Goal: Task Accomplishment & Management: Use online tool/utility

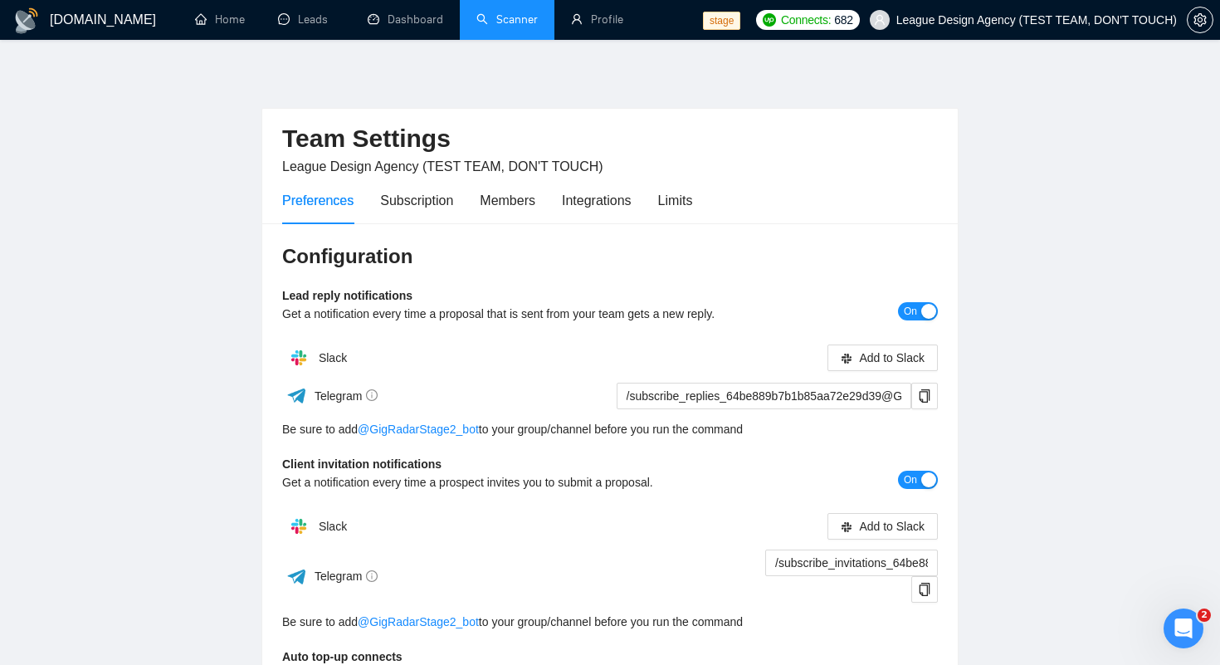
click at [538, 18] on link "Scanner" at bounding box center [506, 19] width 61 height 14
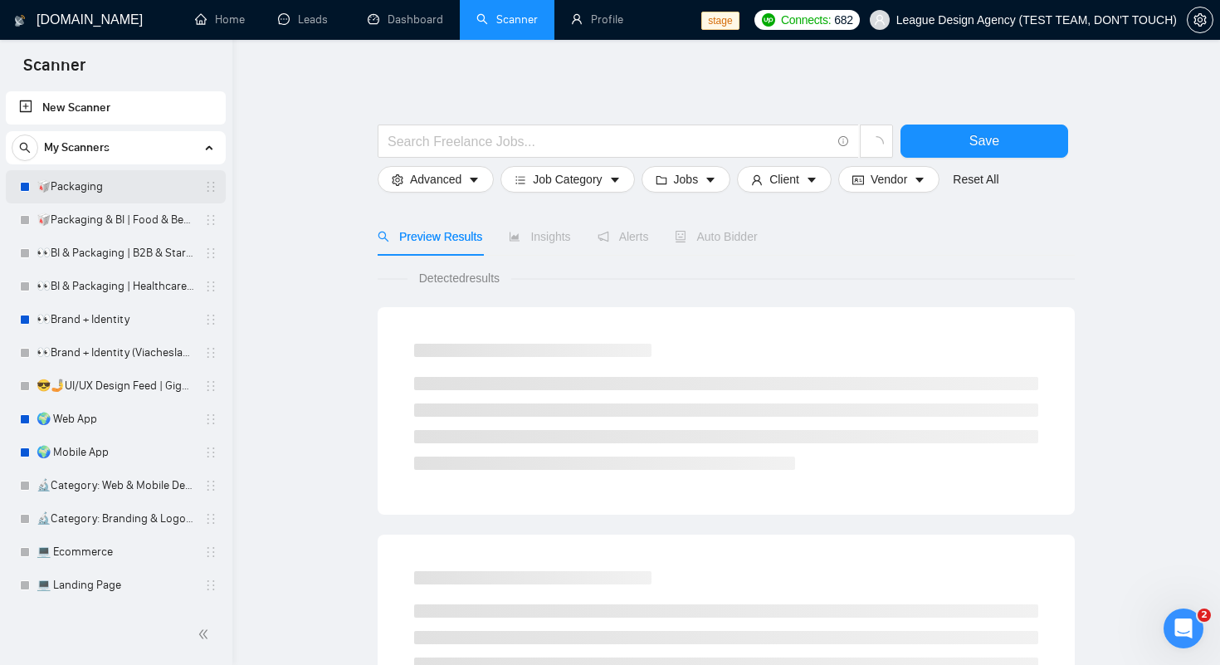
click at [46, 193] on link "🥡Packaging" at bounding box center [116, 186] width 158 height 33
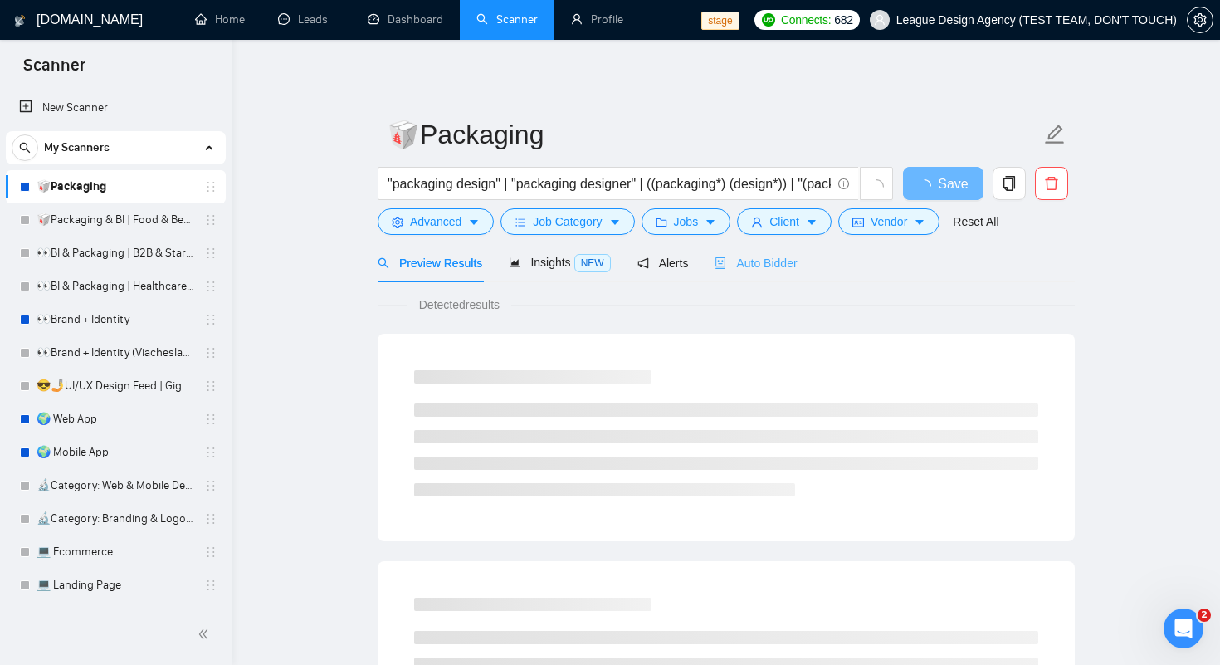
click at [719, 272] on div "Auto Bidder" at bounding box center [756, 262] width 82 height 39
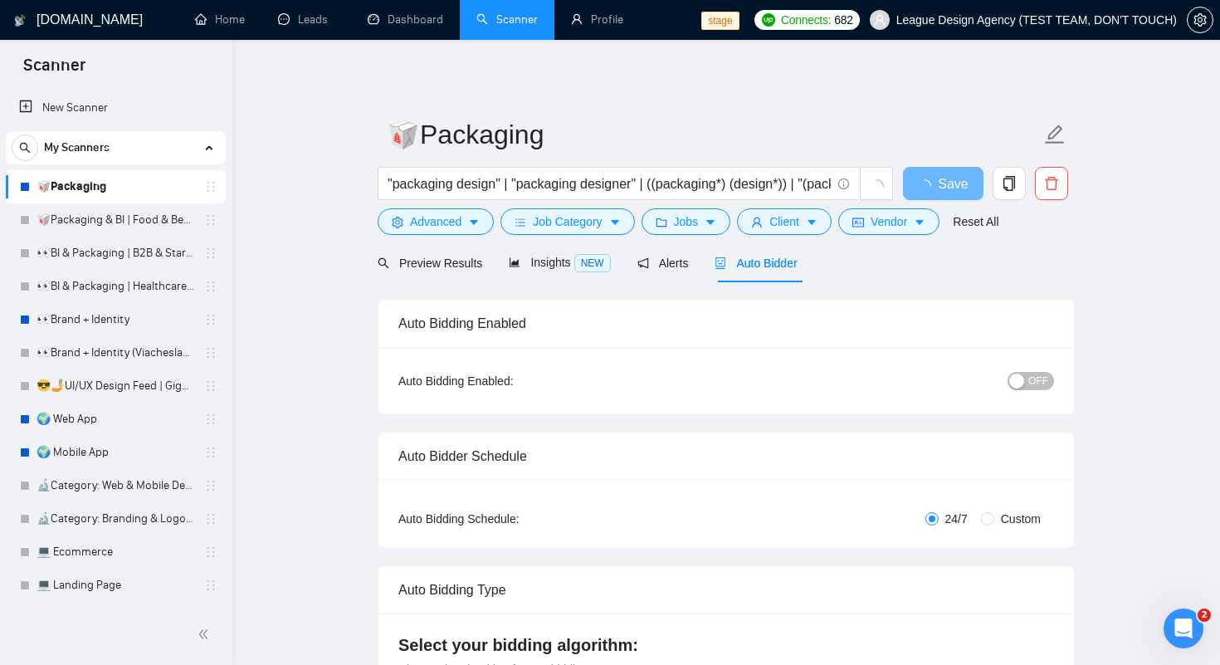
checkbox input "true"
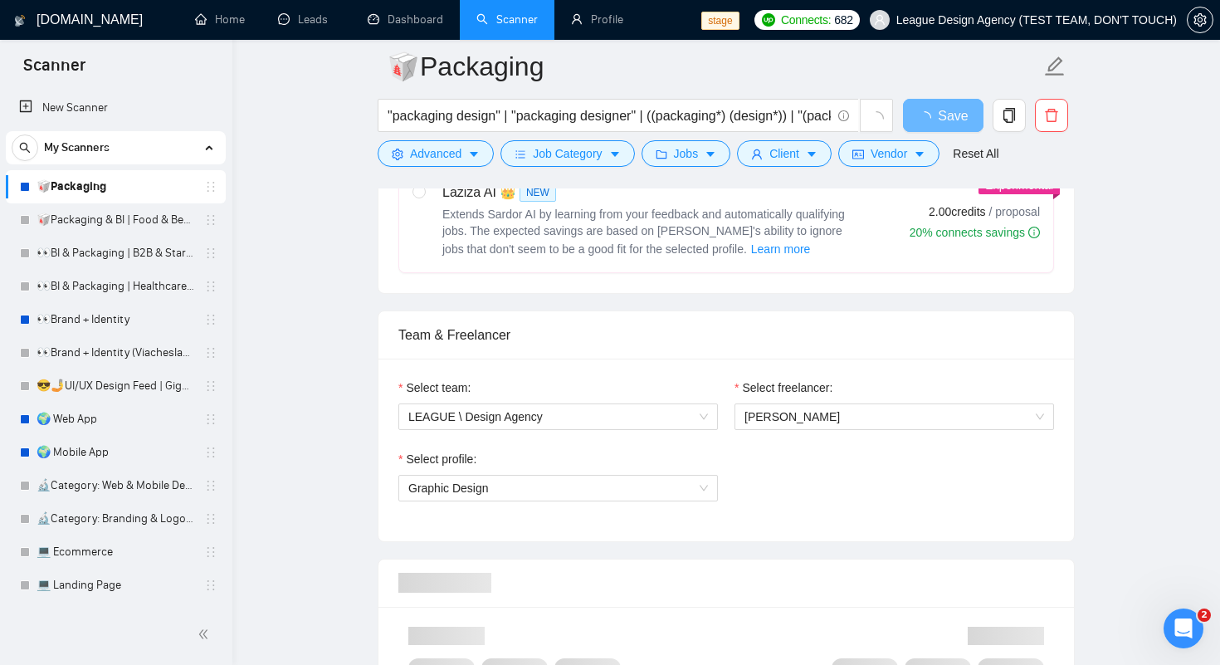
scroll to position [778, 0]
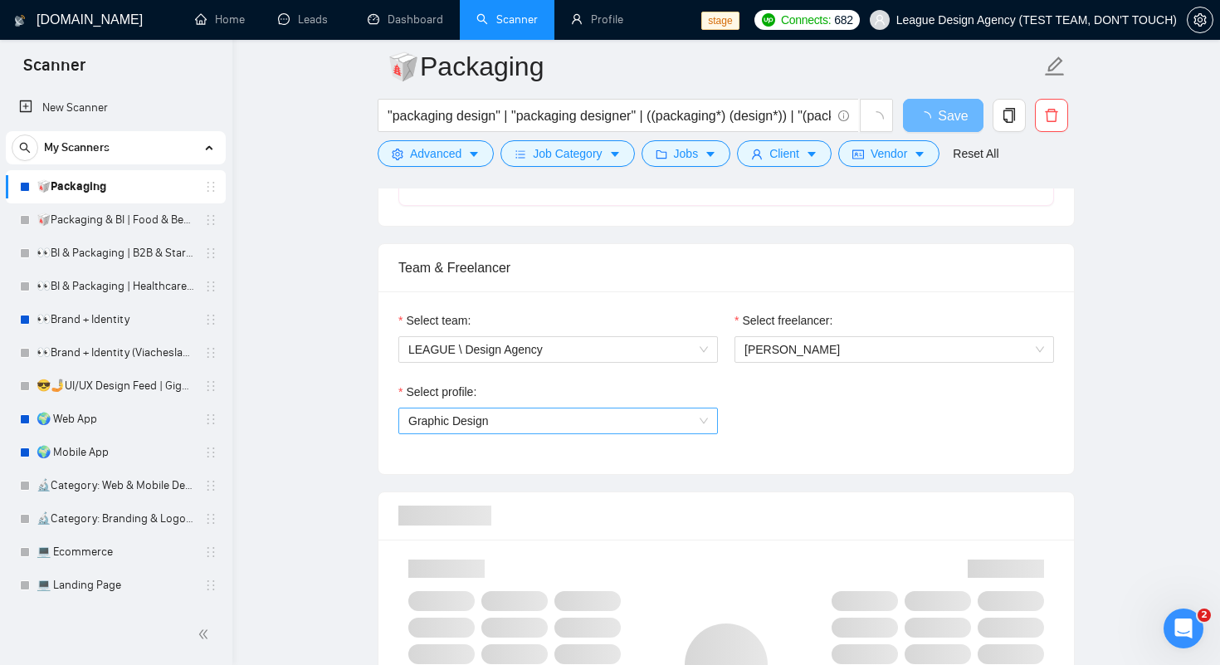
click at [501, 420] on span "Graphic Design" at bounding box center [558, 420] width 300 height 25
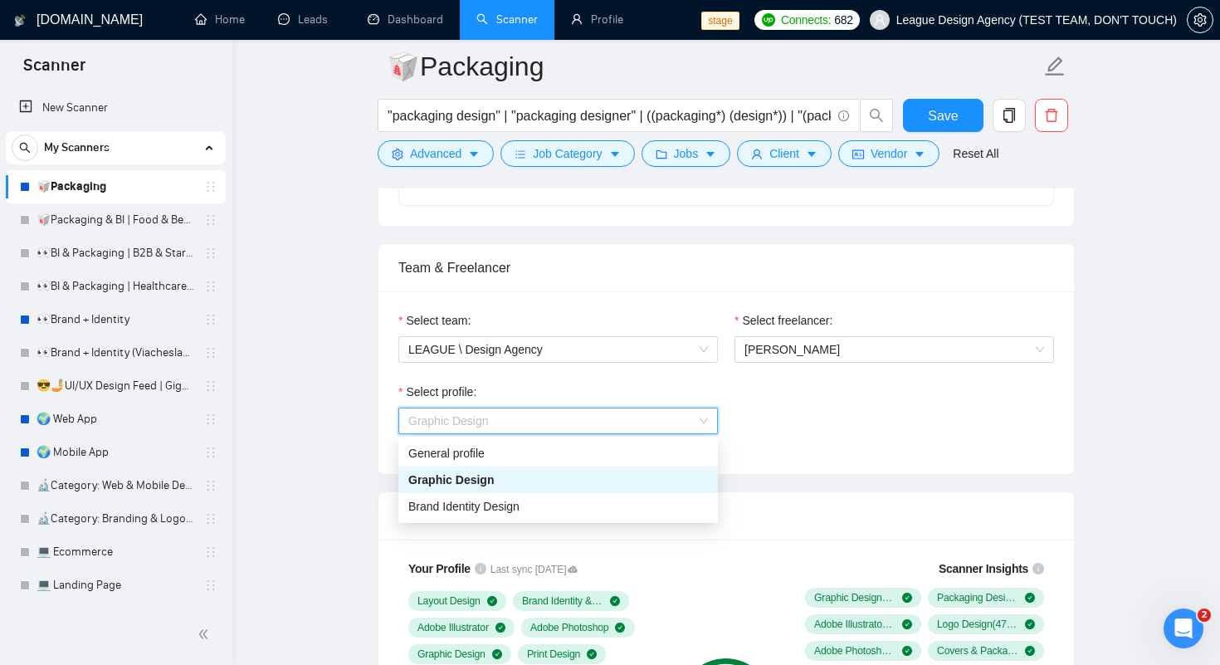
click at [934, 463] on div "Select team: LEAGUE \ Design Agency Select freelancer: [PERSON_NAME] Select pro…" at bounding box center [725, 382] width 695 height 183
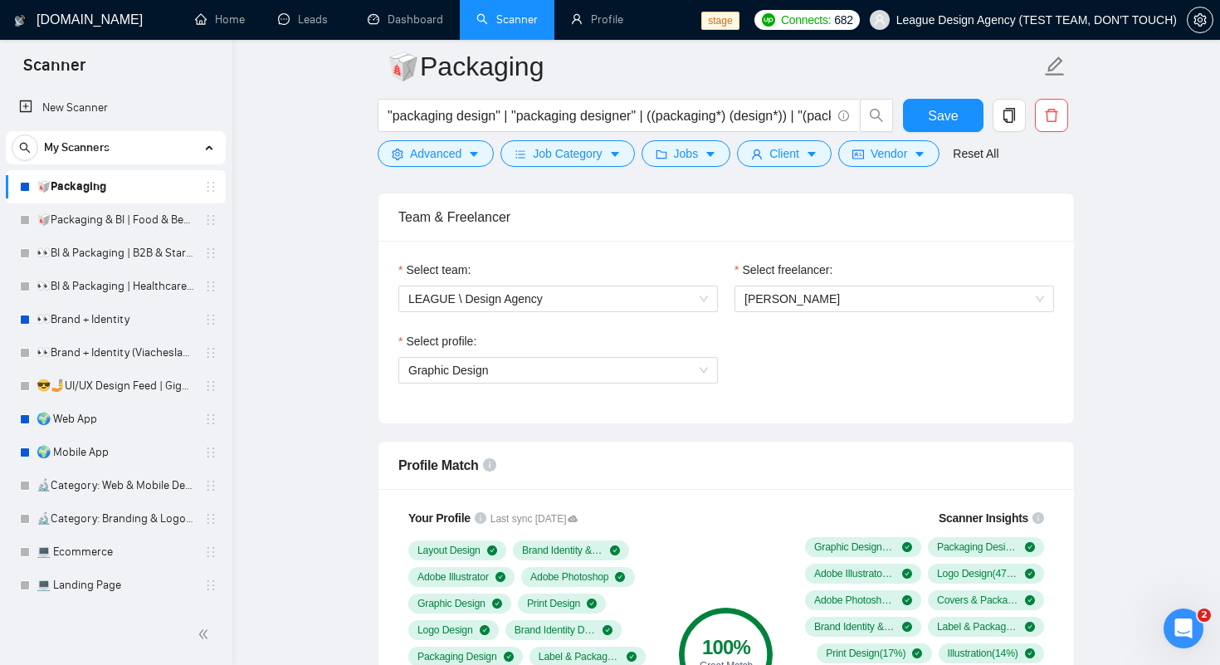
scroll to position [825, 0]
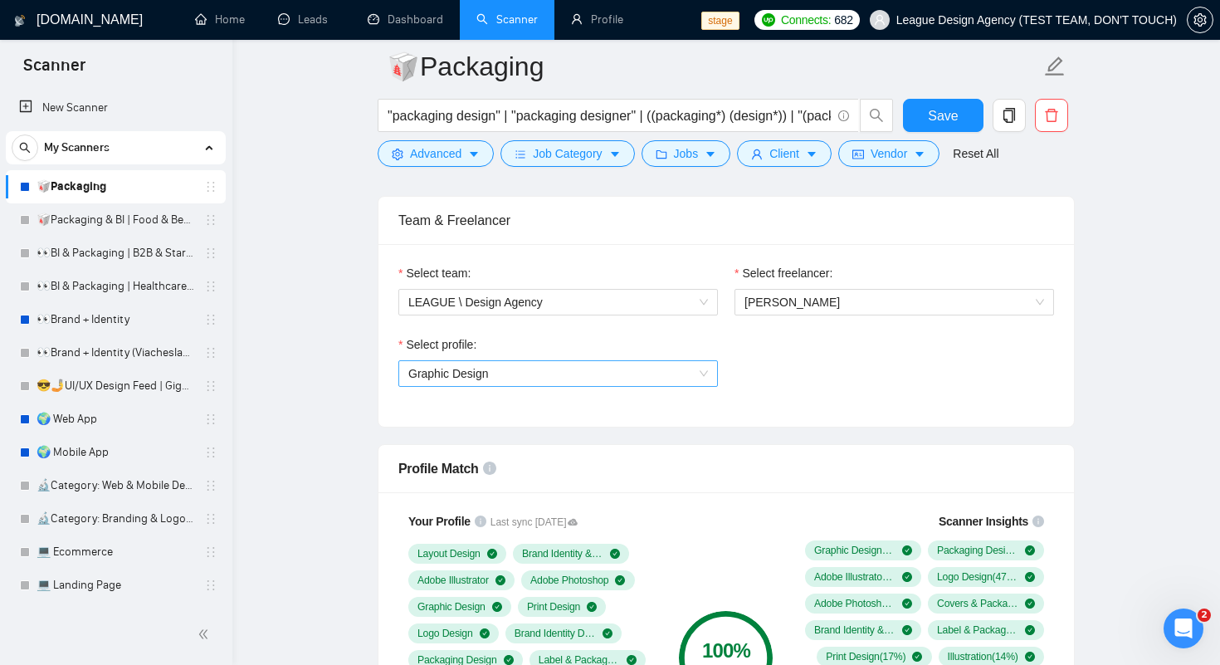
click at [628, 385] on div "Graphic Design" at bounding box center [557, 373] width 319 height 27
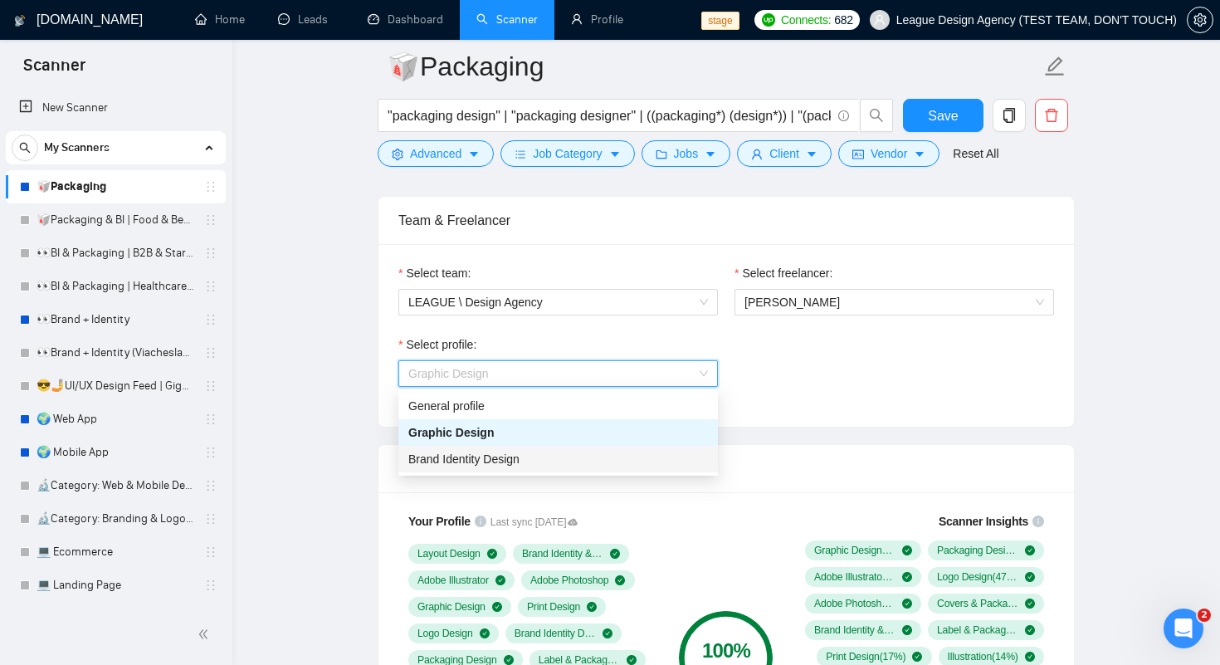
click at [471, 464] on span "Brand Identity Design" at bounding box center [463, 458] width 111 height 13
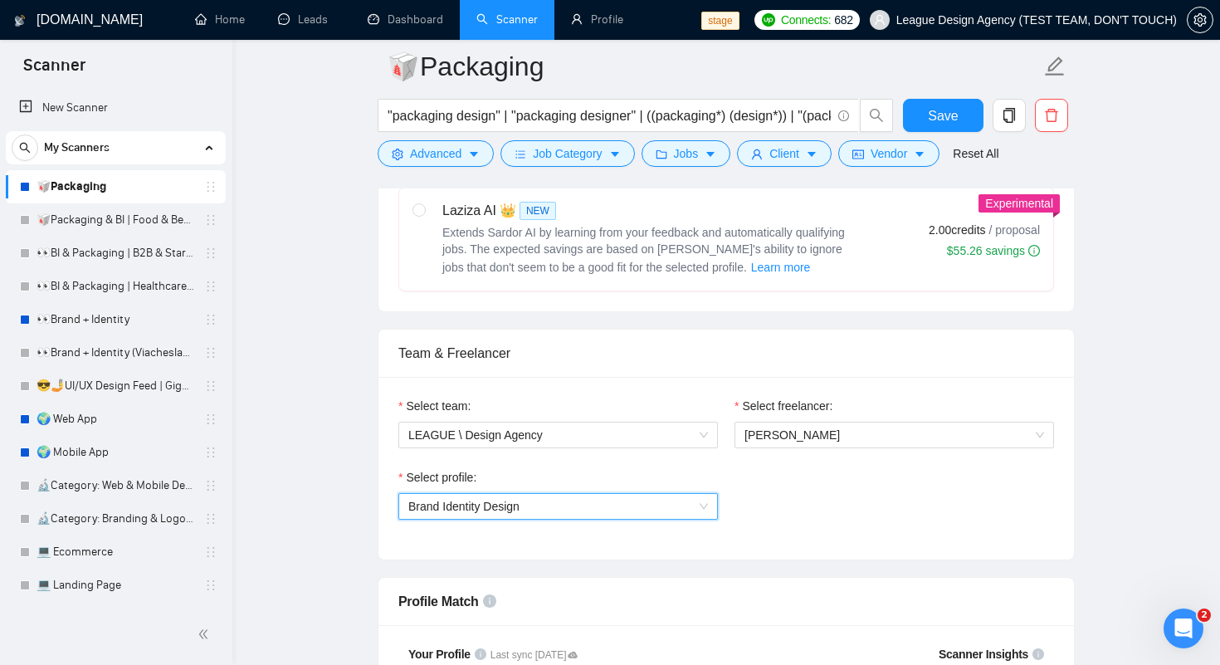
scroll to position [686, 0]
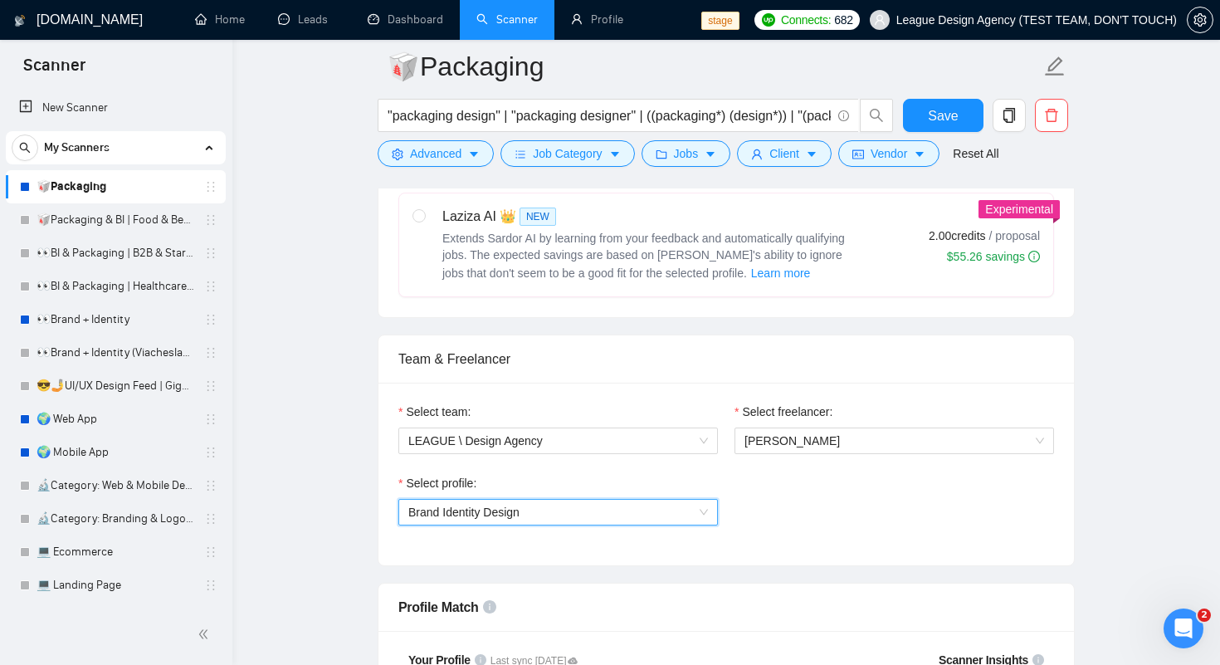
click at [588, 515] on span "Brand Identity Design" at bounding box center [558, 512] width 300 height 25
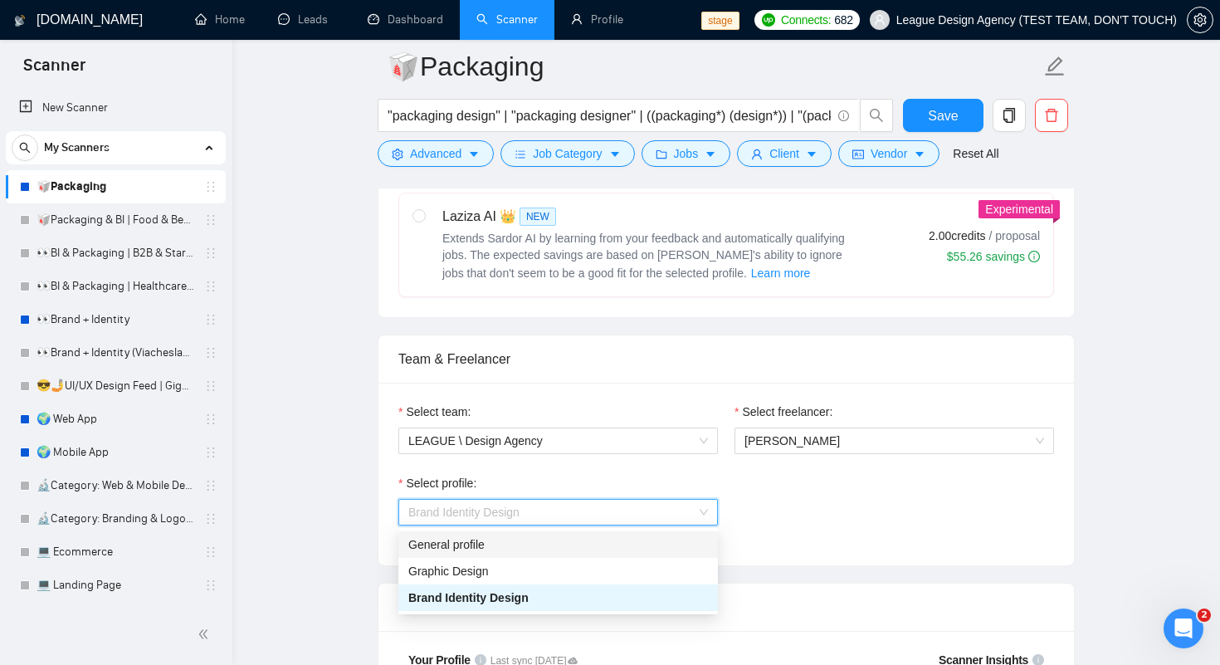
click at [477, 545] on div "General profile" at bounding box center [558, 544] width 300 height 18
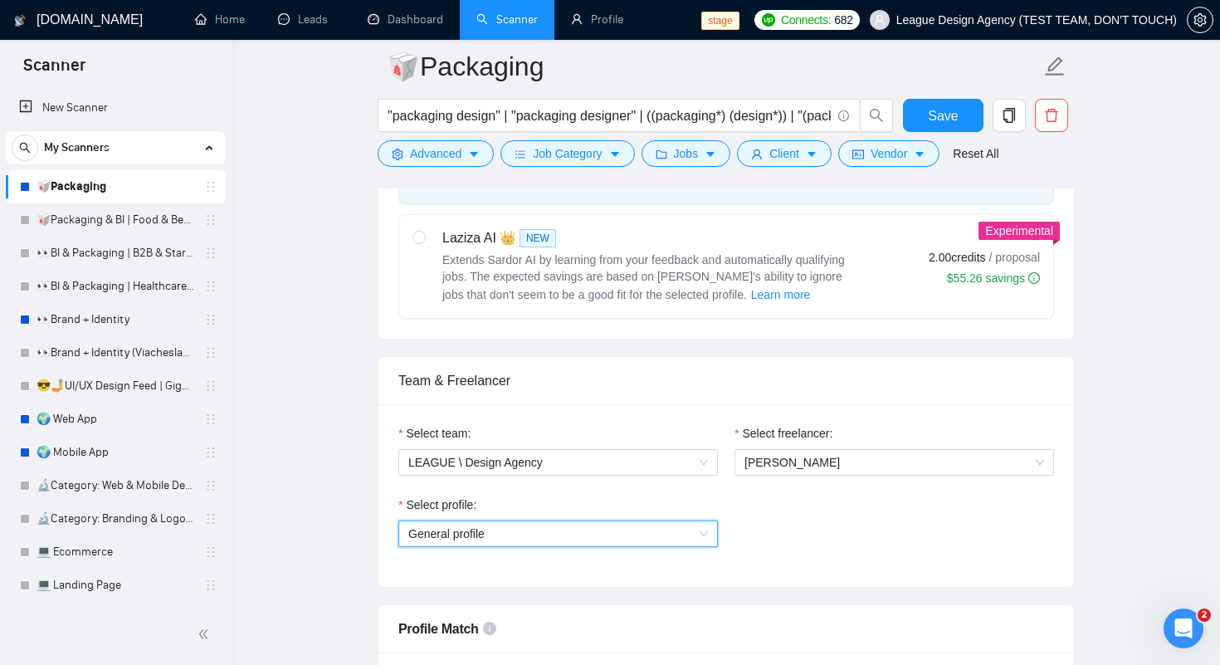
scroll to position [663, 0]
click at [595, 539] on span "General profile" at bounding box center [558, 535] width 300 height 25
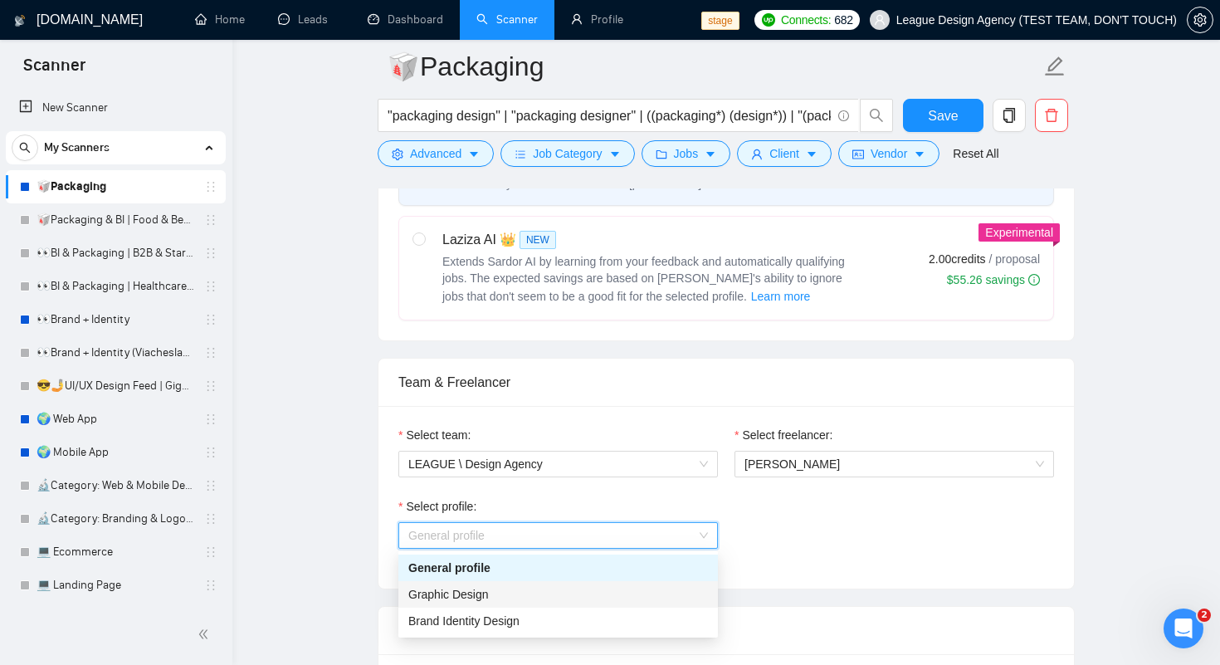
click at [481, 592] on span "Graphic Design" at bounding box center [448, 594] width 80 height 13
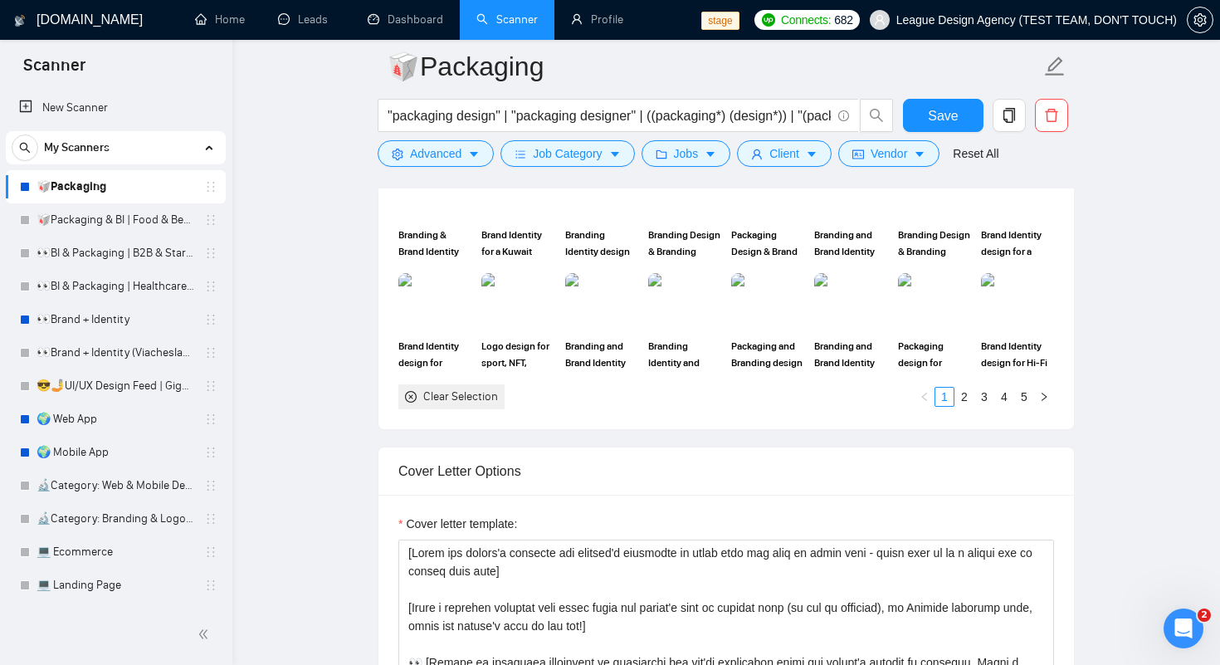
scroll to position [1598, 0]
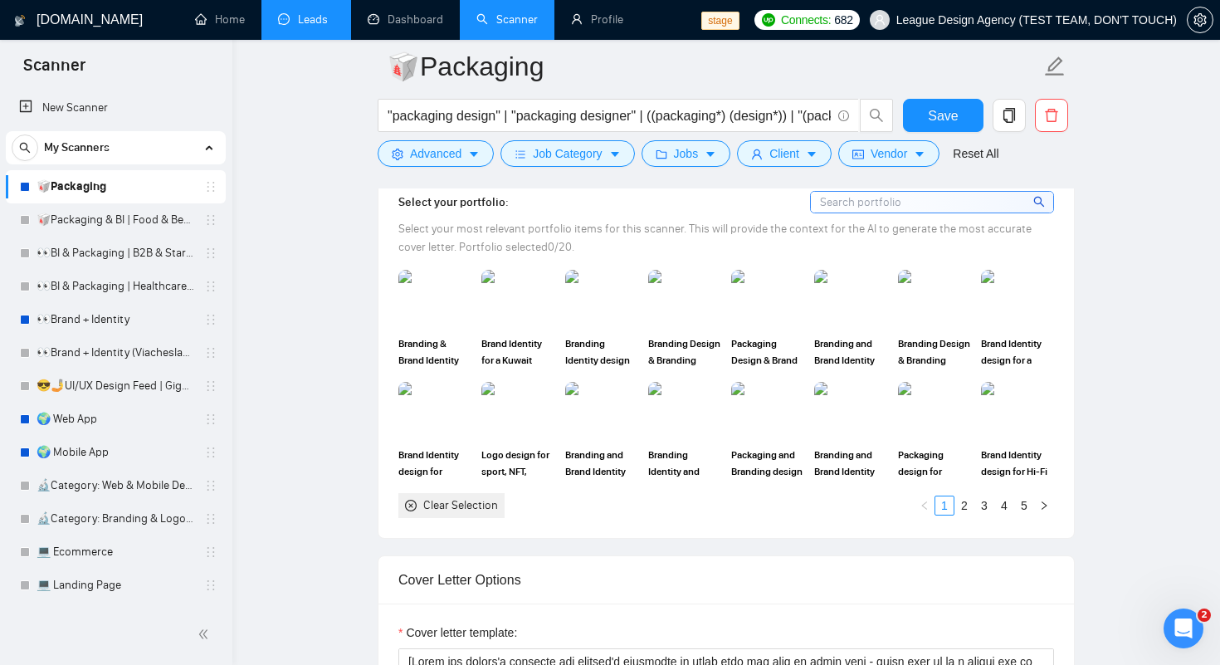
click at [300, 27] on link "Leads" at bounding box center [306, 19] width 56 height 14
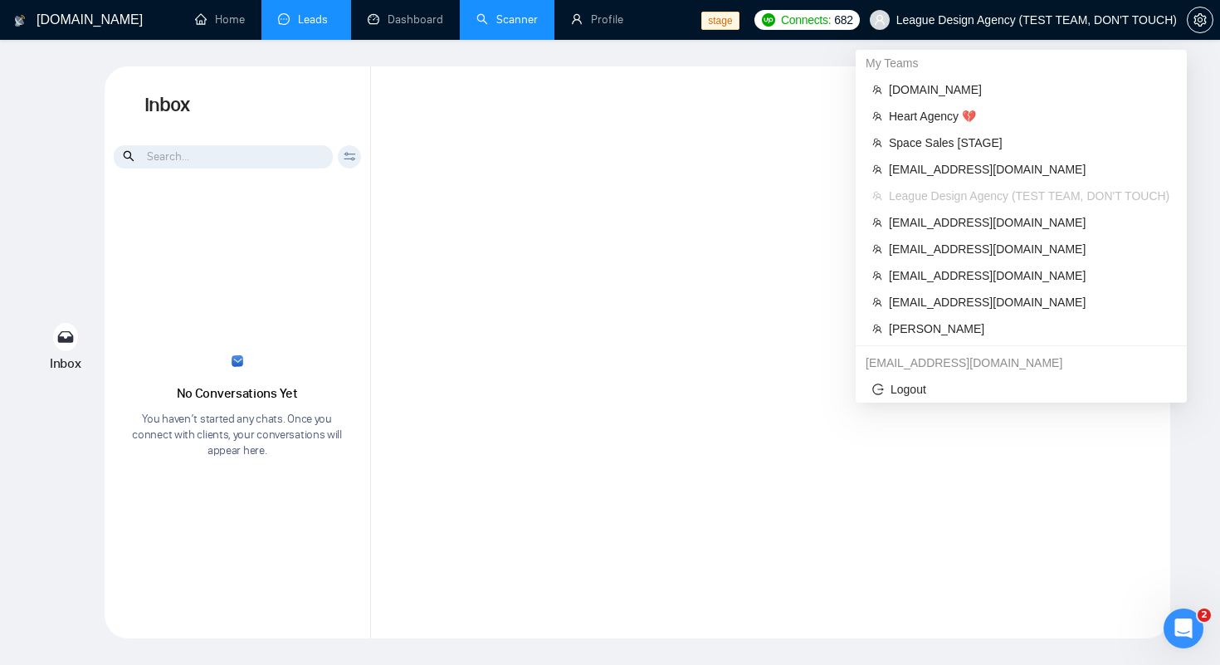
click at [1022, 20] on span "League Design Agency (TEST TEAM, DON'T TOUCH)" at bounding box center [1036, 20] width 280 height 0
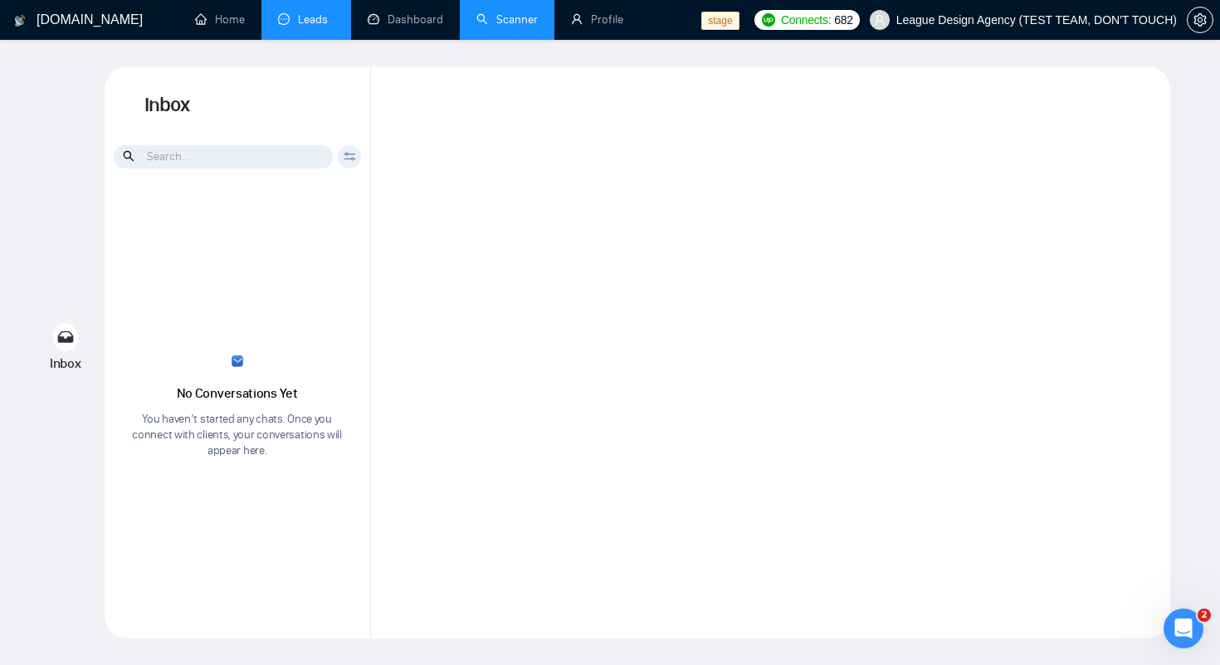
click at [461, 438] on div at bounding box center [770, 352] width 799 height 572
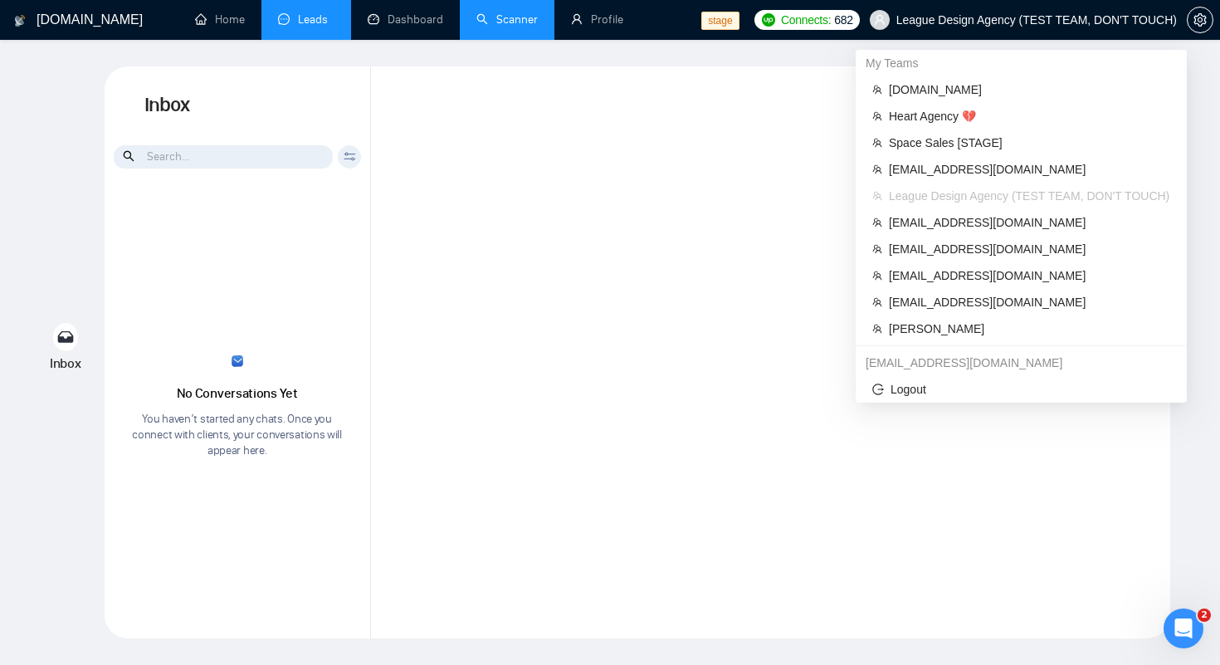
click at [1051, 20] on span "League Design Agency (TEST TEAM, DON'T TOUCH)" at bounding box center [1036, 20] width 280 height 0
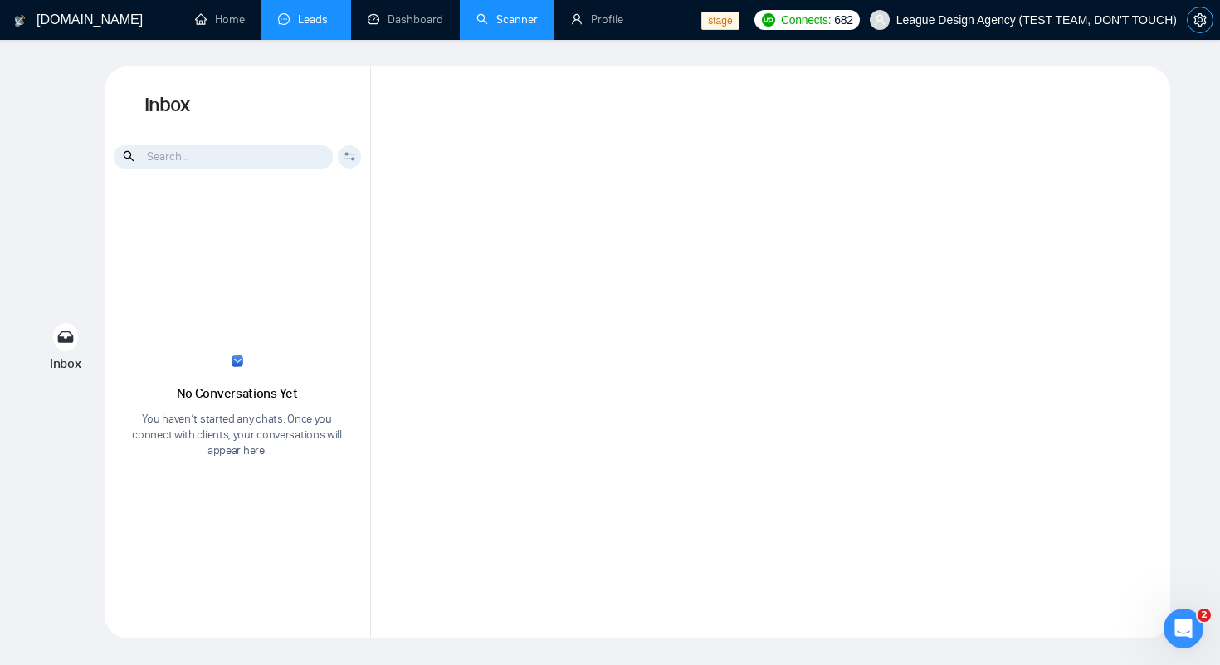
click at [1197, 24] on icon "setting" at bounding box center [1199, 19] width 12 height 13
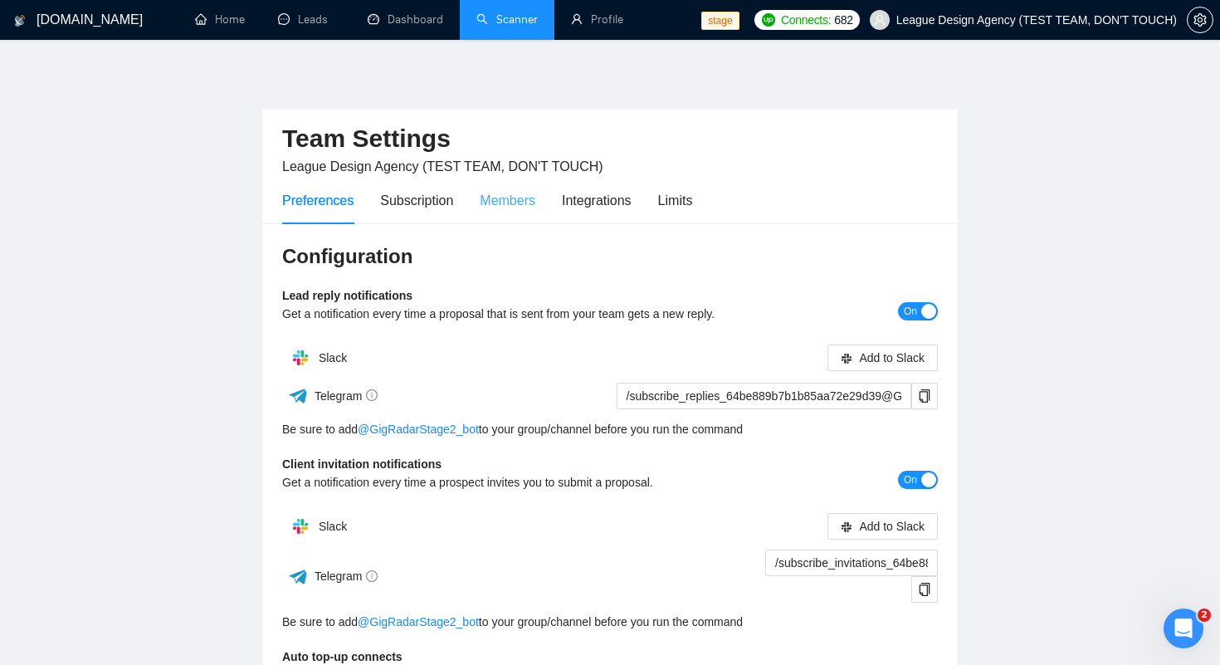
click at [523, 211] on div "Members" at bounding box center [508, 200] width 56 height 47
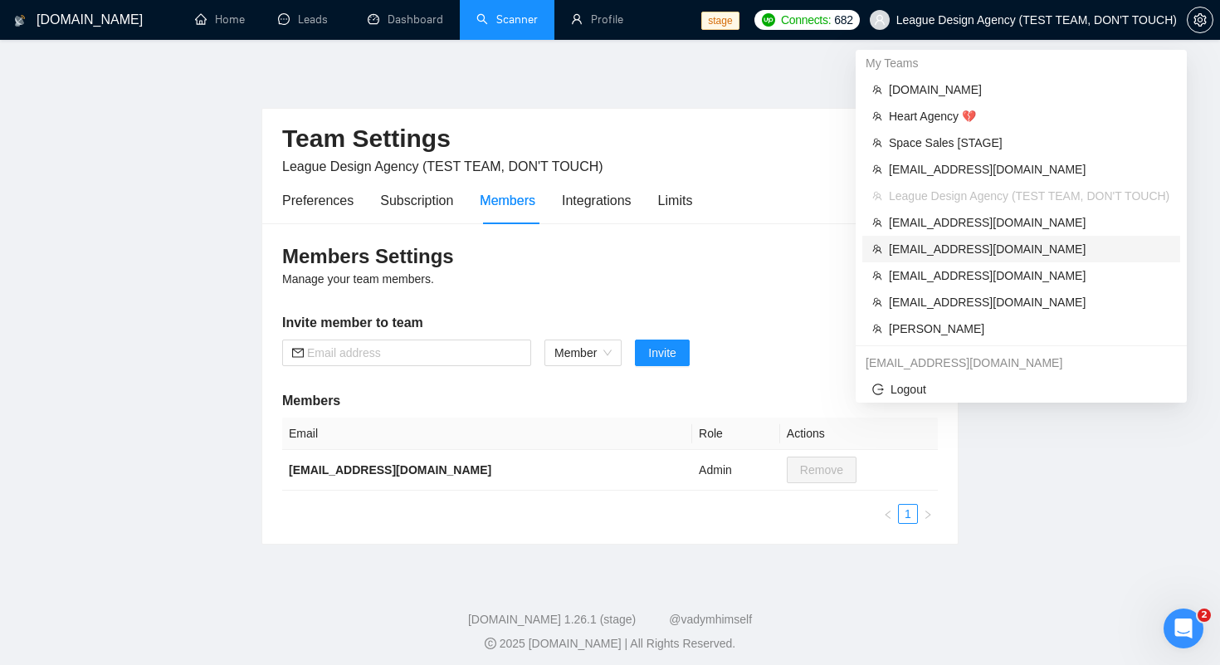
click at [911, 249] on span "[EMAIL_ADDRESS][DOMAIN_NAME]" at bounding box center [1029, 249] width 281 height 18
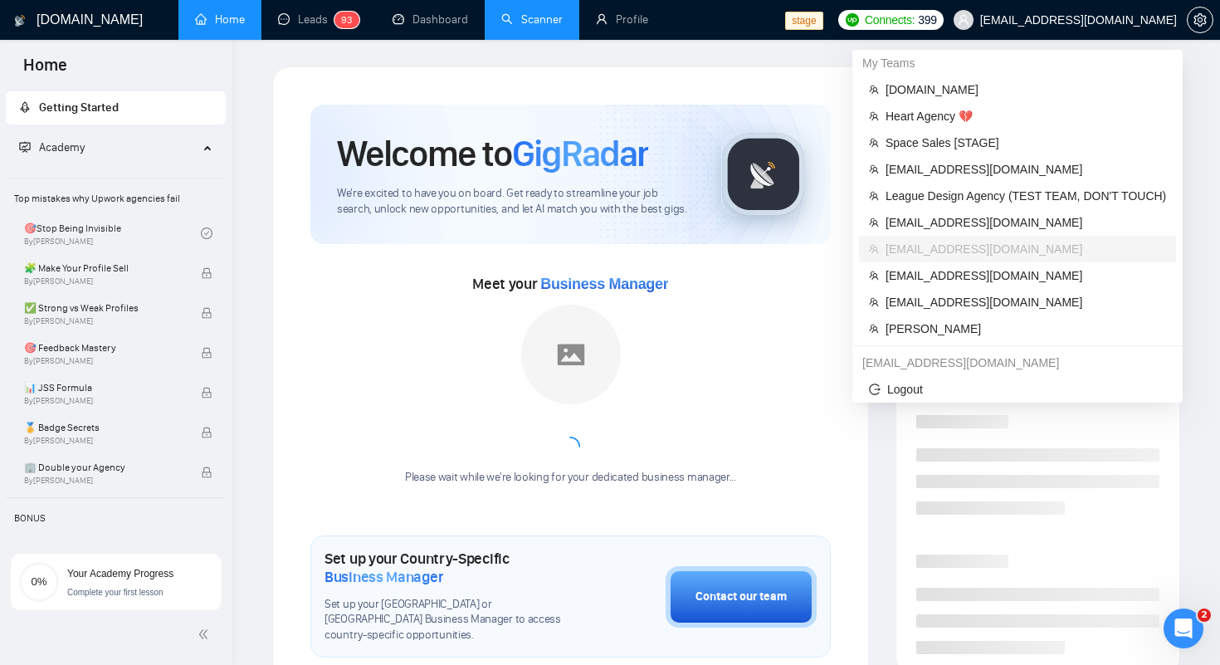
click at [1188, 27] on div at bounding box center [1200, 20] width 27 height 40
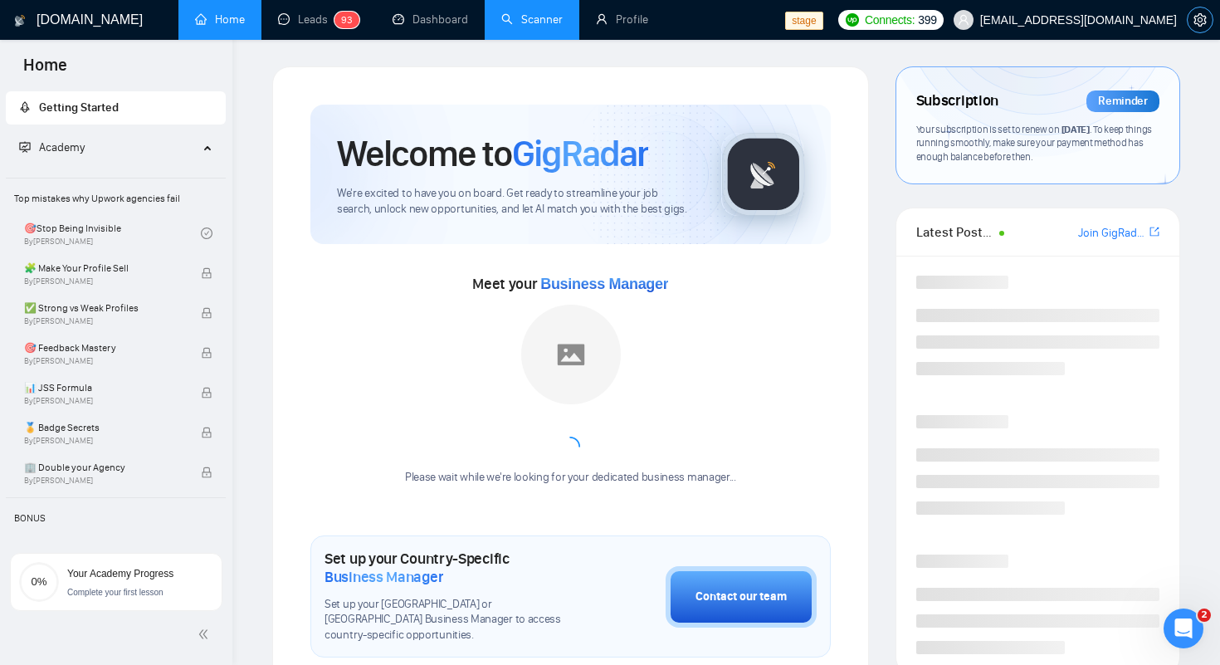
click at [1196, 20] on icon "setting" at bounding box center [1199, 19] width 13 height 13
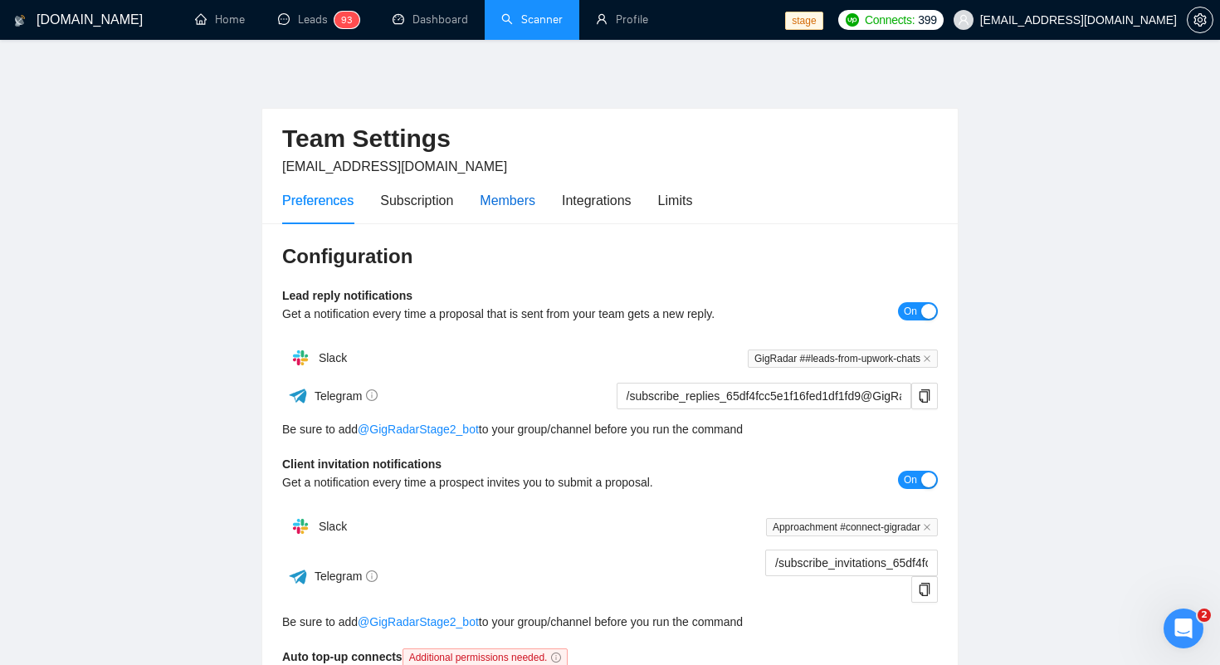
click at [522, 201] on div "Members" at bounding box center [508, 200] width 56 height 21
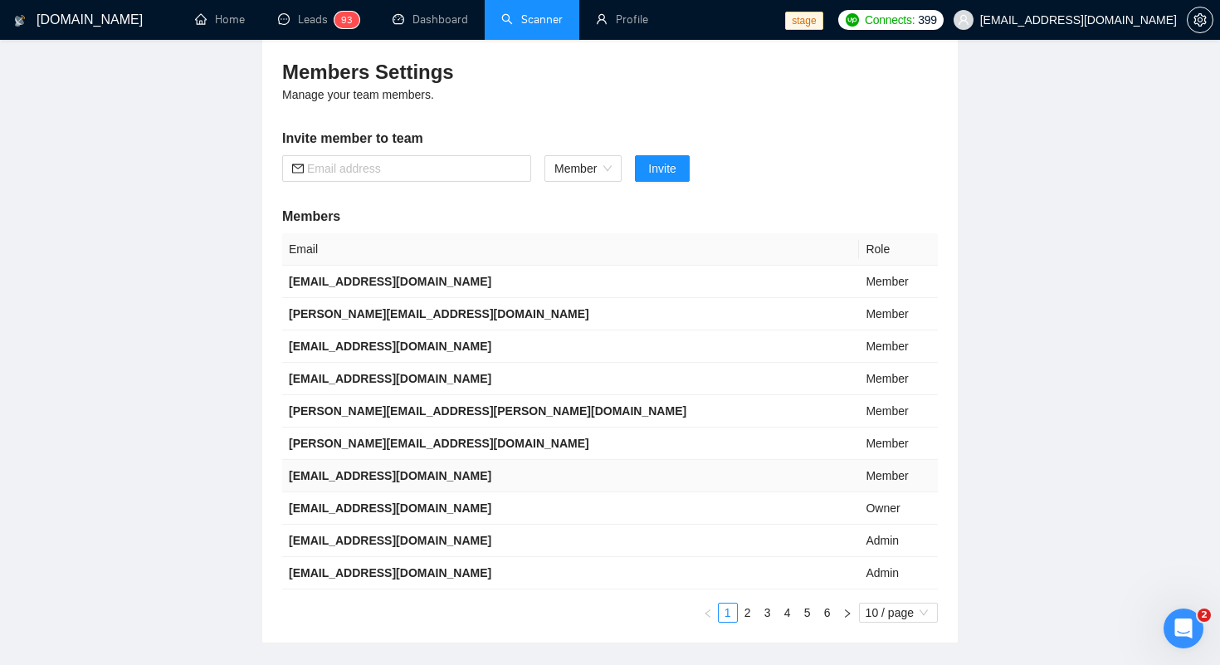
scroll to position [98, 0]
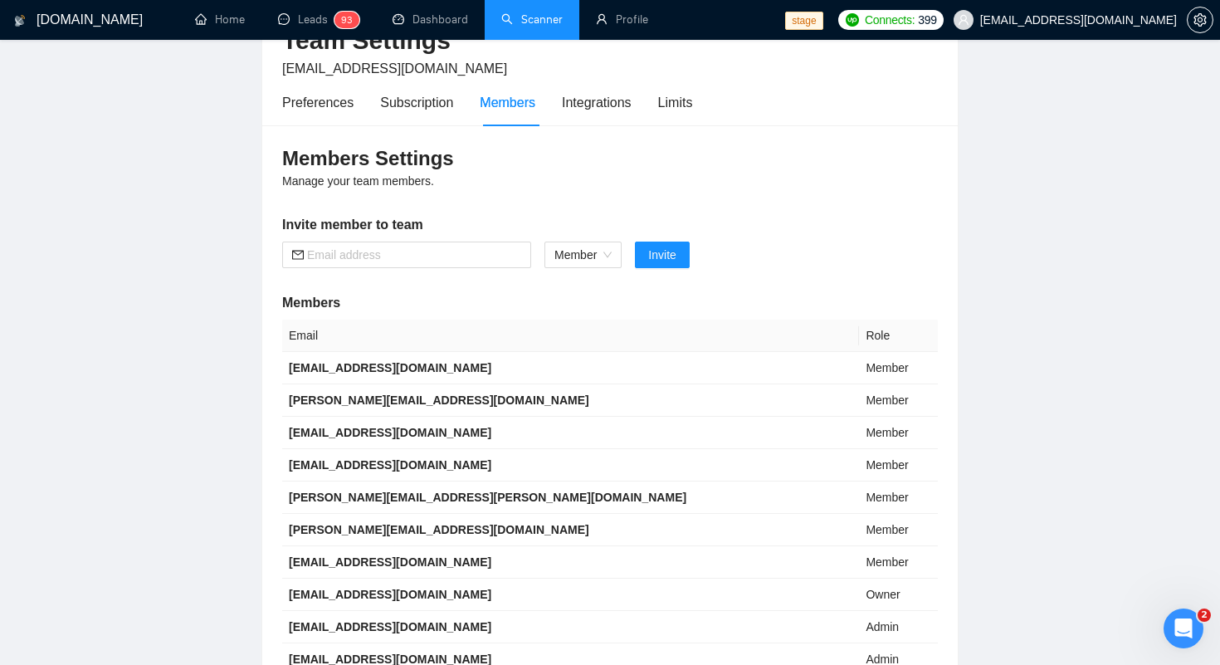
click at [782, 183] on div "Members Settings Manage your team members. Invite member to team Member Invite …" at bounding box center [609, 426] width 695 height 603
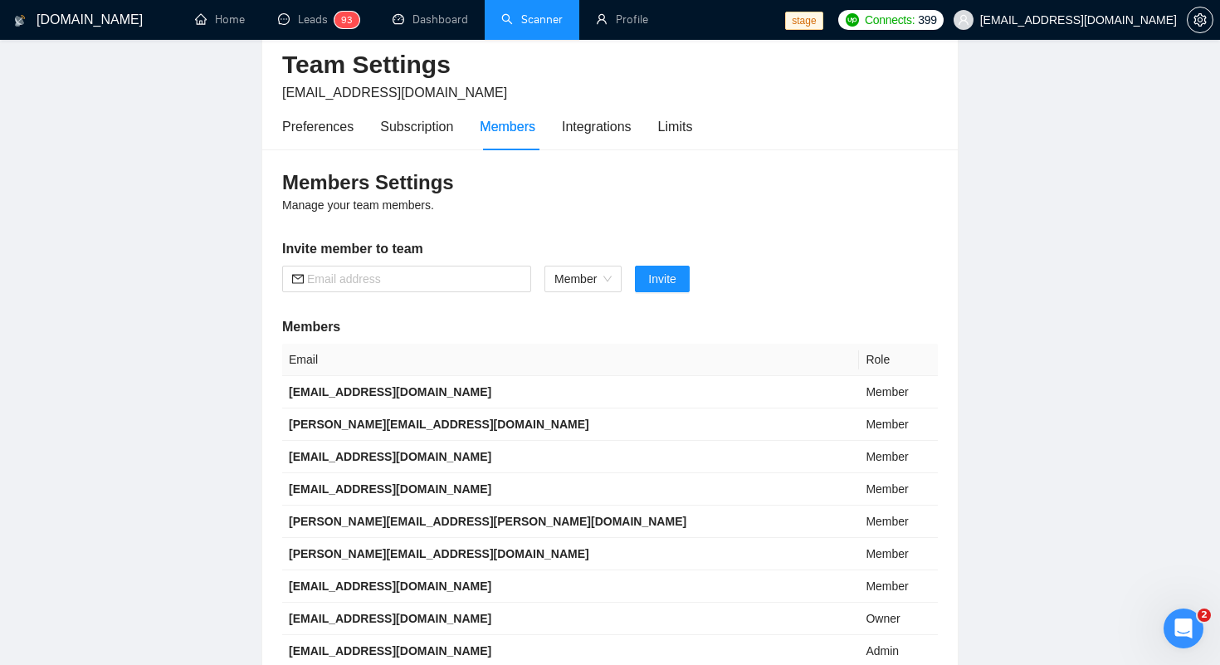
scroll to position [73, 0]
click at [329, 27] on link "Leads 9 3" at bounding box center [318, 19] width 81 height 14
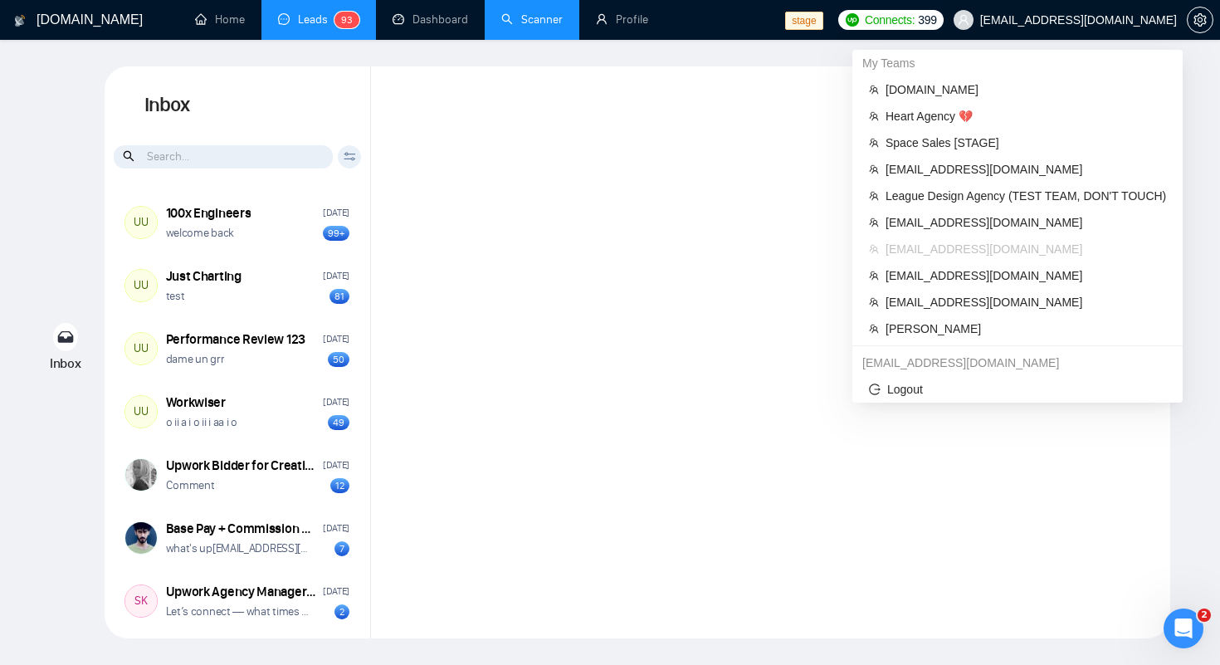
click at [1022, 20] on span "[EMAIL_ADDRESS][DOMAIN_NAME]" at bounding box center [1078, 20] width 197 height 0
drag, startPoint x: 1004, startPoint y: 360, endPoint x: 860, endPoint y: 360, distance: 144.4
click at [860, 360] on div "[EMAIL_ADDRESS][DOMAIN_NAME]" at bounding box center [1017, 362] width 330 height 27
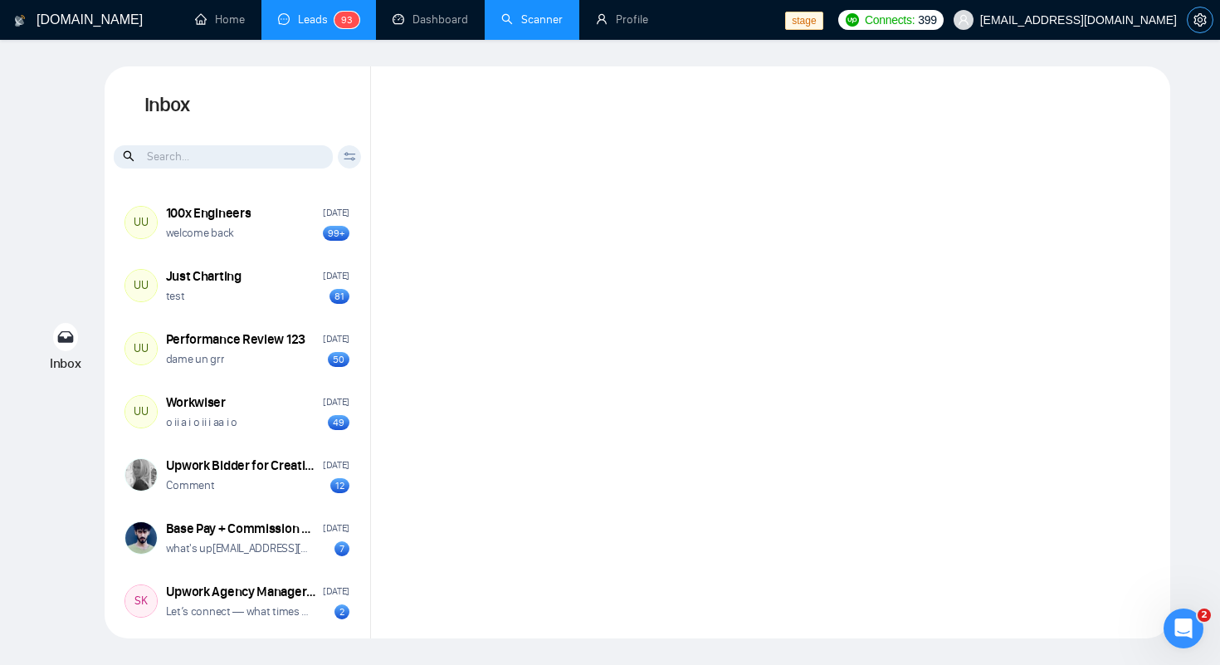
click at [1200, 21] on icon "setting" at bounding box center [1199, 19] width 13 height 13
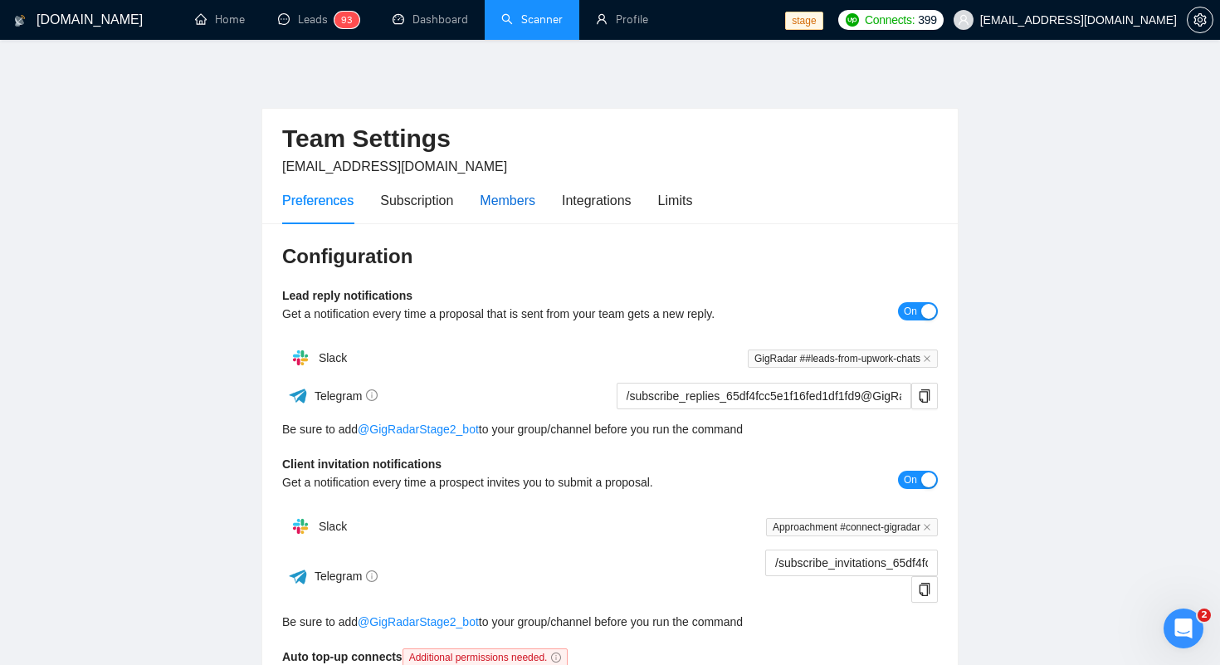
click at [522, 203] on div "Members" at bounding box center [508, 200] width 56 height 21
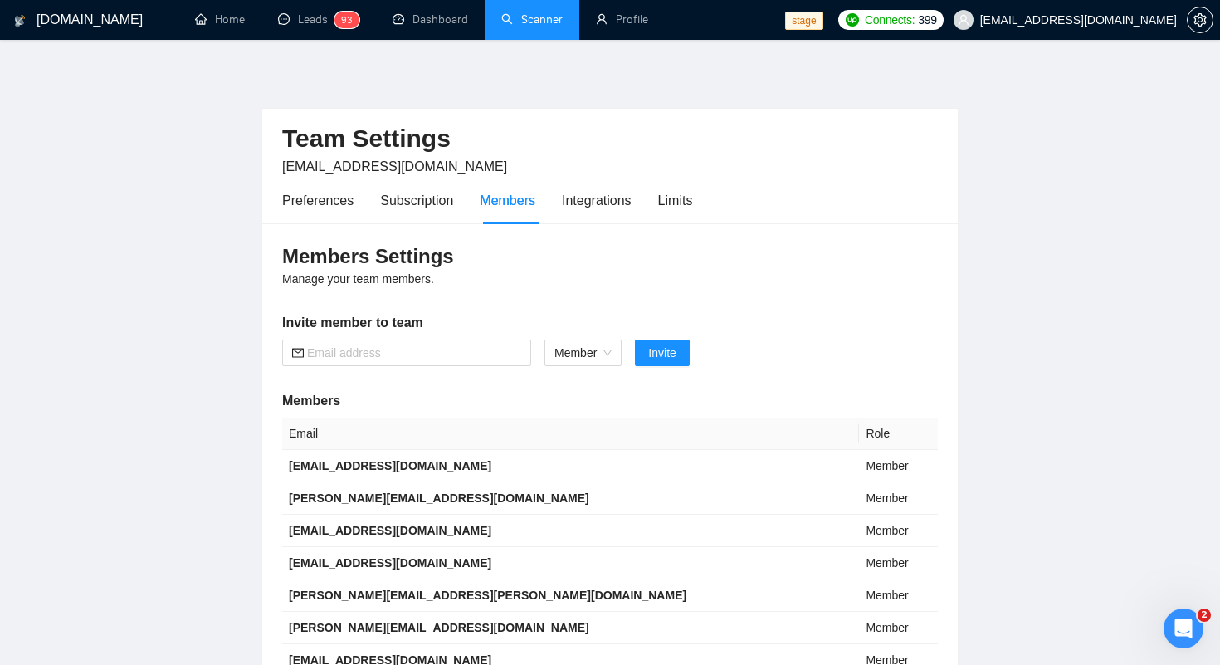
scroll to position [290, 0]
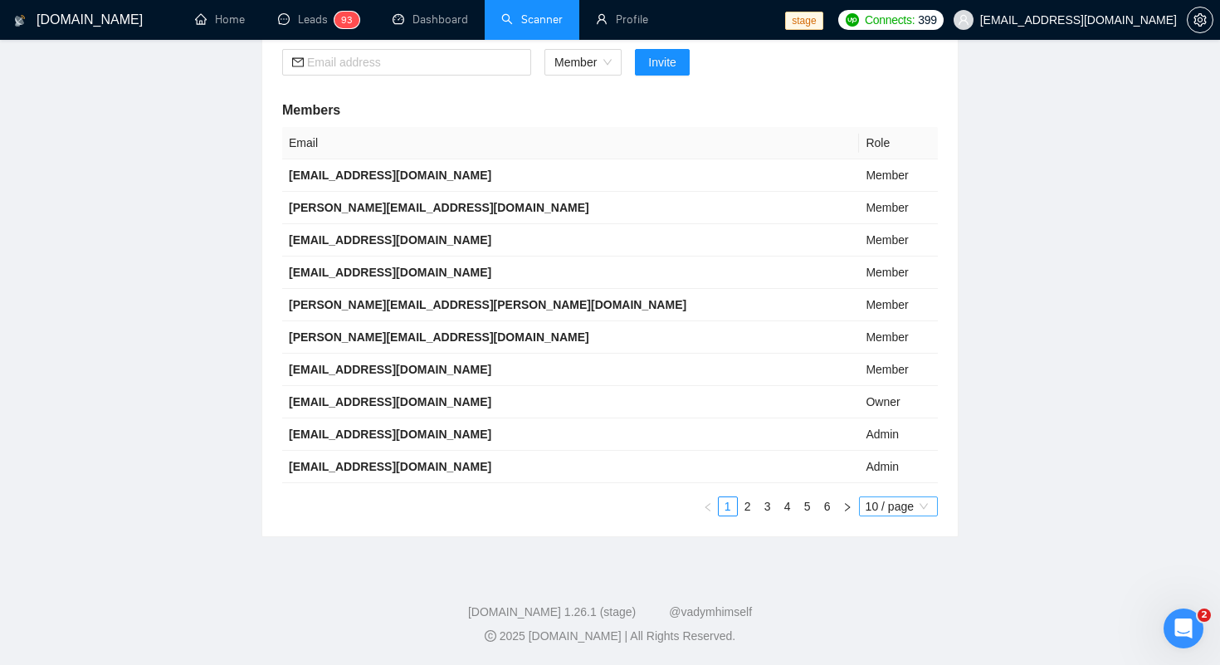
click at [922, 508] on span "10 / page" at bounding box center [899, 506] width 66 height 18
click at [891, 622] on div "100 / page" at bounding box center [899, 616] width 61 height 18
click at [871, 506] on span "10 / page" at bounding box center [899, 506] width 66 height 18
click at [880, 546] on div "10 / page" at bounding box center [899, 536] width 81 height 27
click at [827, 510] on link "6" at bounding box center [827, 506] width 18 height 18
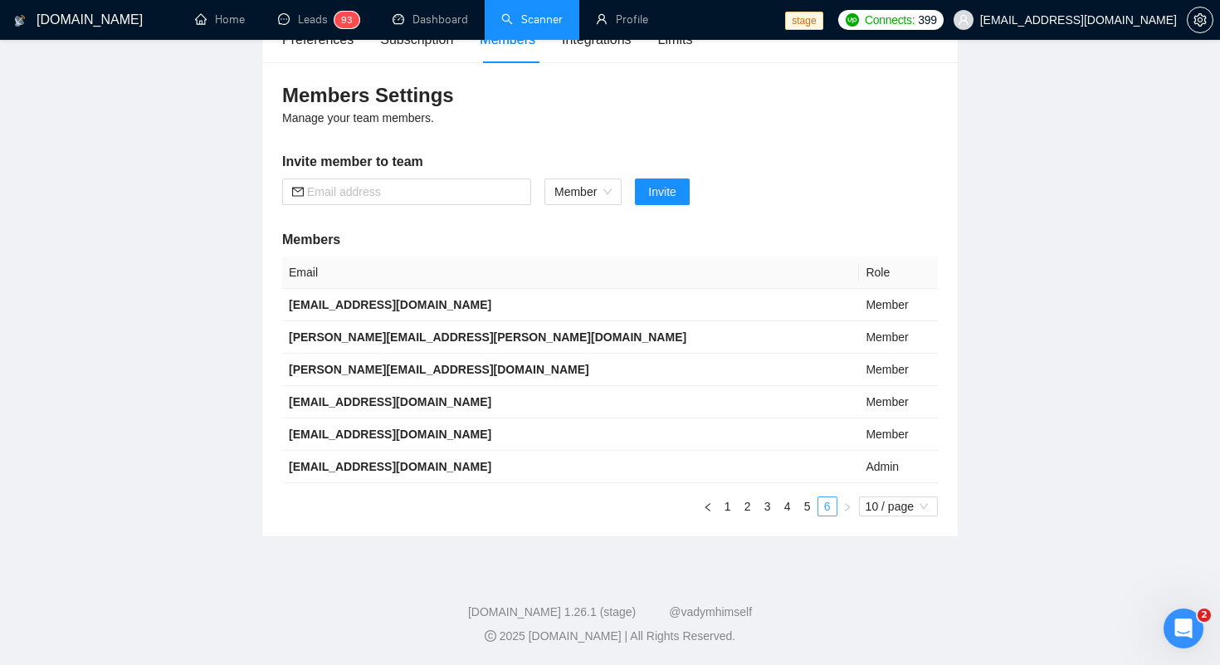
scroll to position [161, 0]
click at [880, 503] on span "10 / page" at bounding box center [899, 506] width 66 height 18
click at [872, 557] on div "20 / page" at bounding box center [899, 563] width 61 height 18
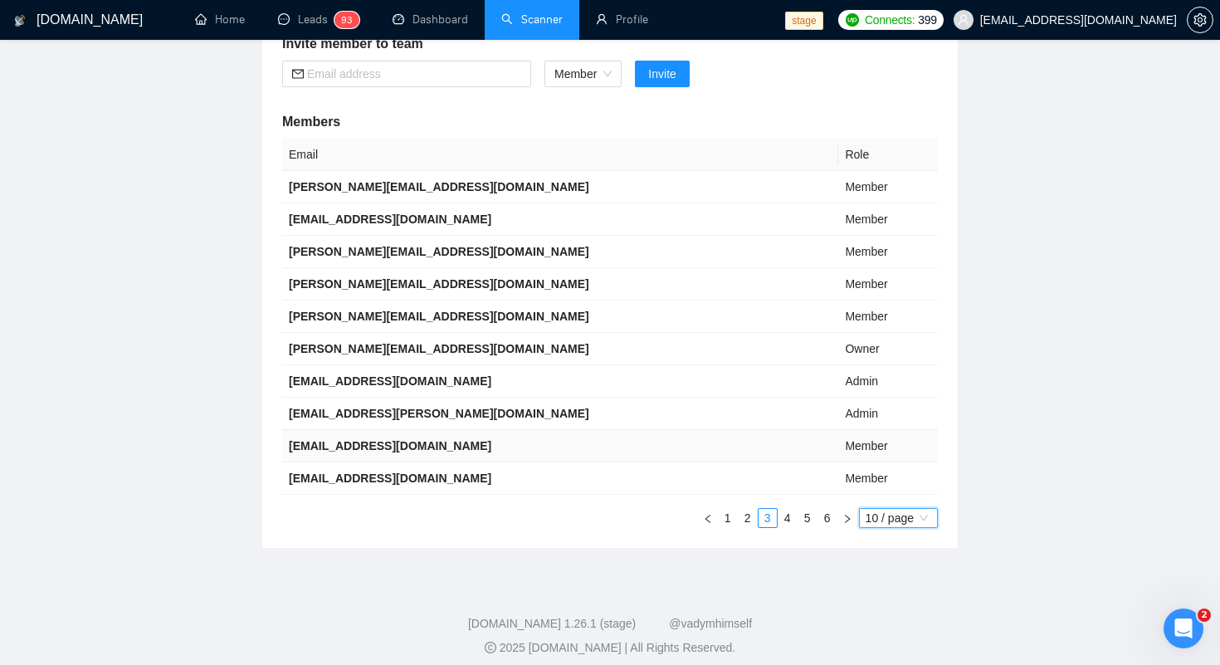
scroll to position [284, 0]
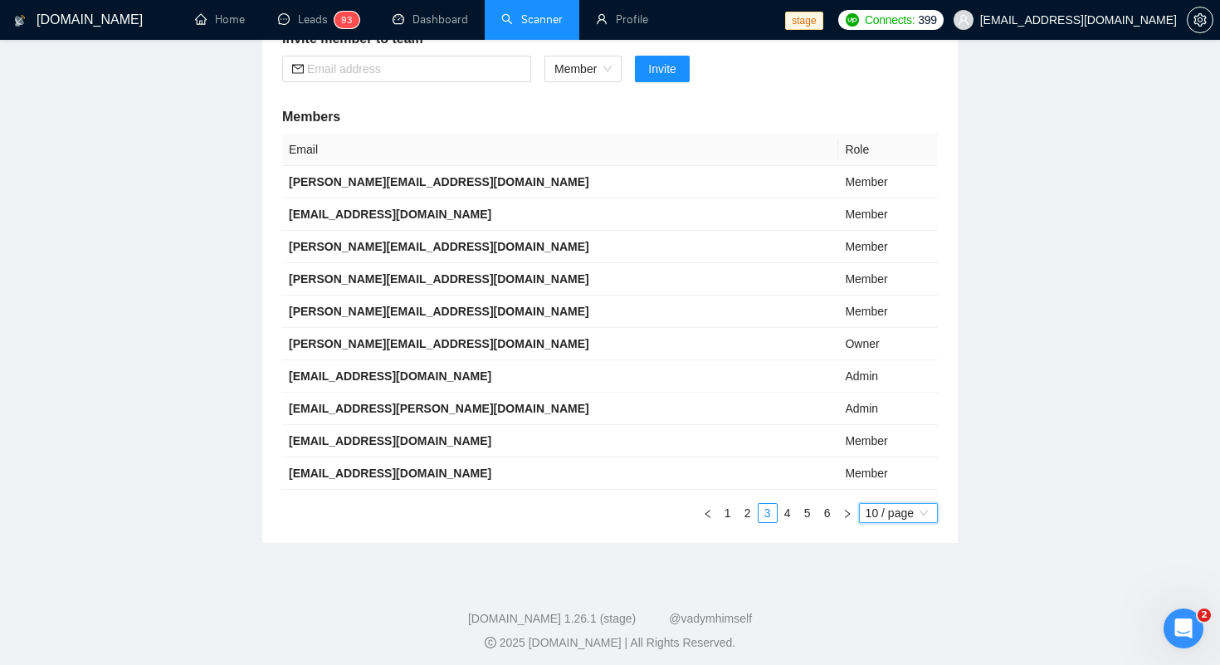
click at [866, 518] on span "10 / page" at bounding box center [899, 513] width 66 height 18
click at [873, 604] on div "50 / page" at bounding box center [899, 596] width 61 height 18
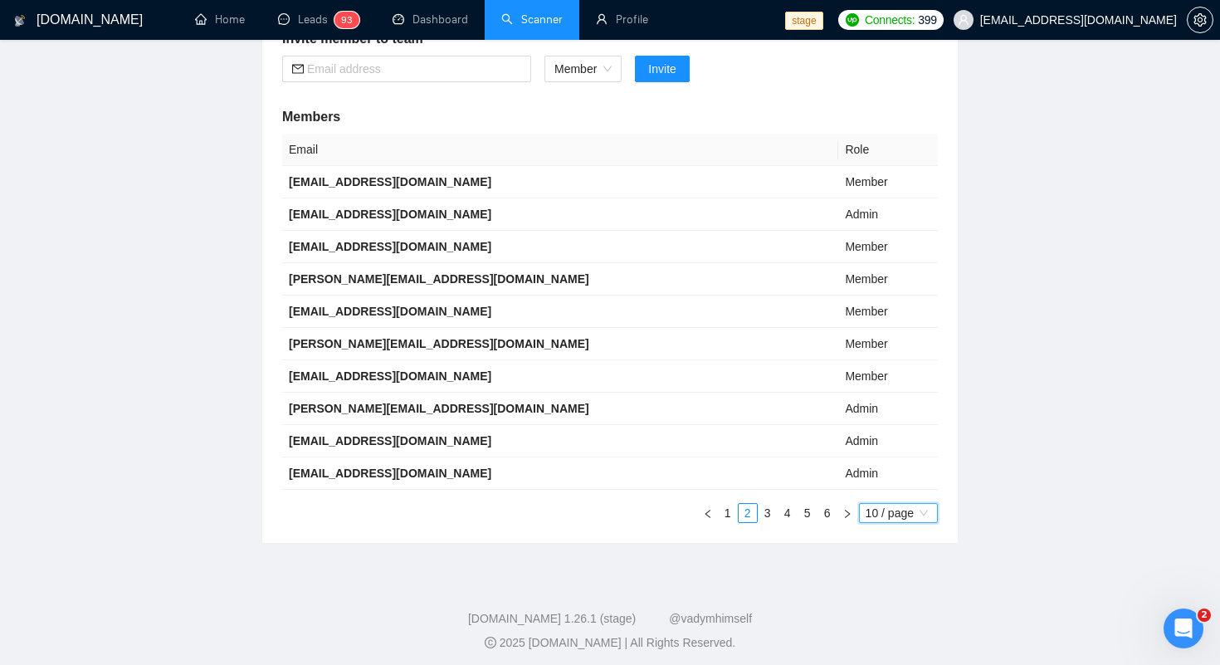
click at [878, 515] on span "10 / page" at bounding box center [899, 513] width 66 height 18
click at [877, 618] on div "100 / page" at bounding box center [899, 622] width 61 height 18
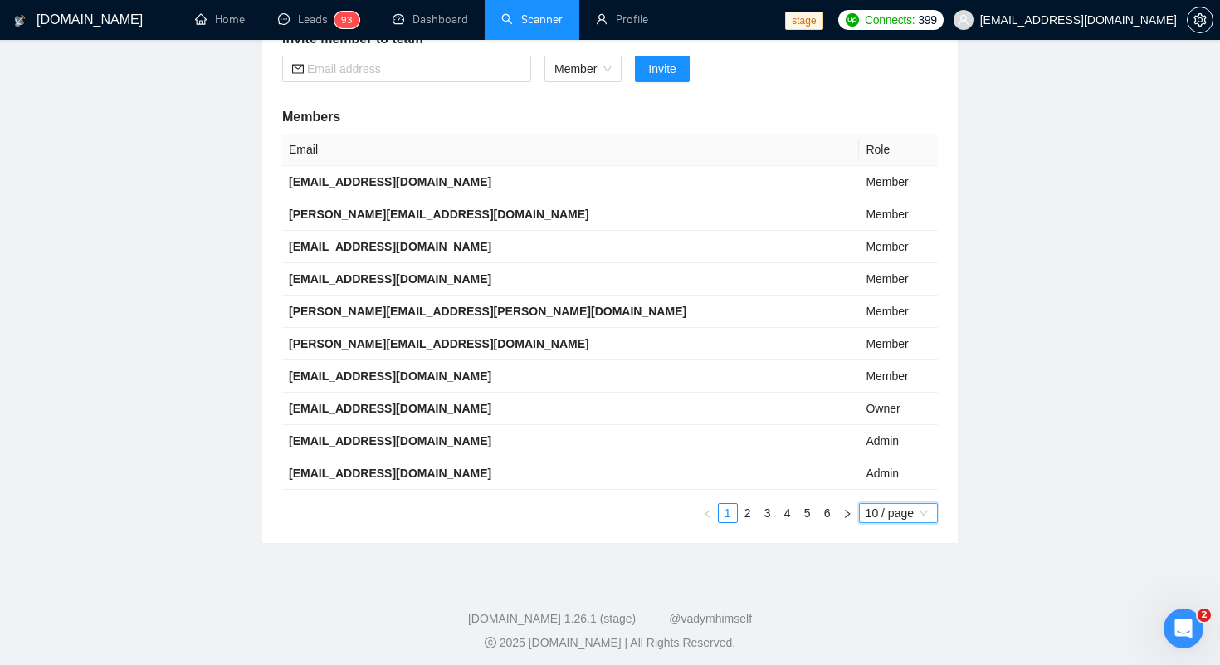
click at [890, 516] on span "10 / page" at bounding box center [899, 513] width 66 height 18
click at [892, 597] on div "50 / page" at bounding box center [899, 596] width 61 height 18
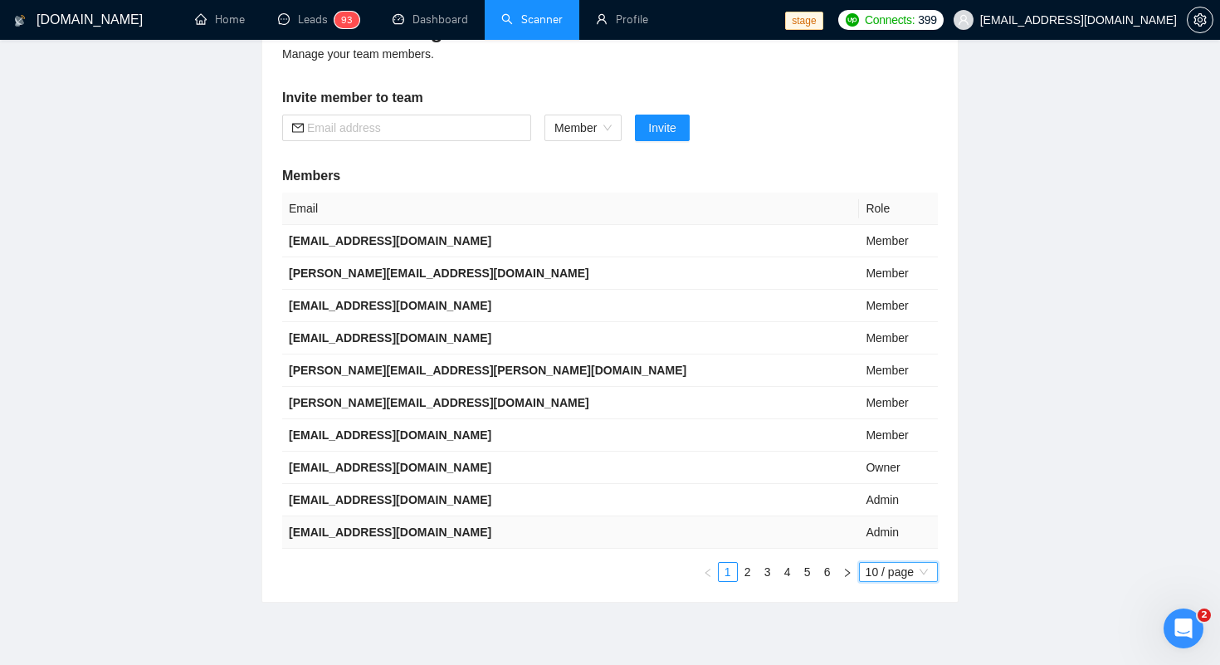
scroll to position [243, 0]
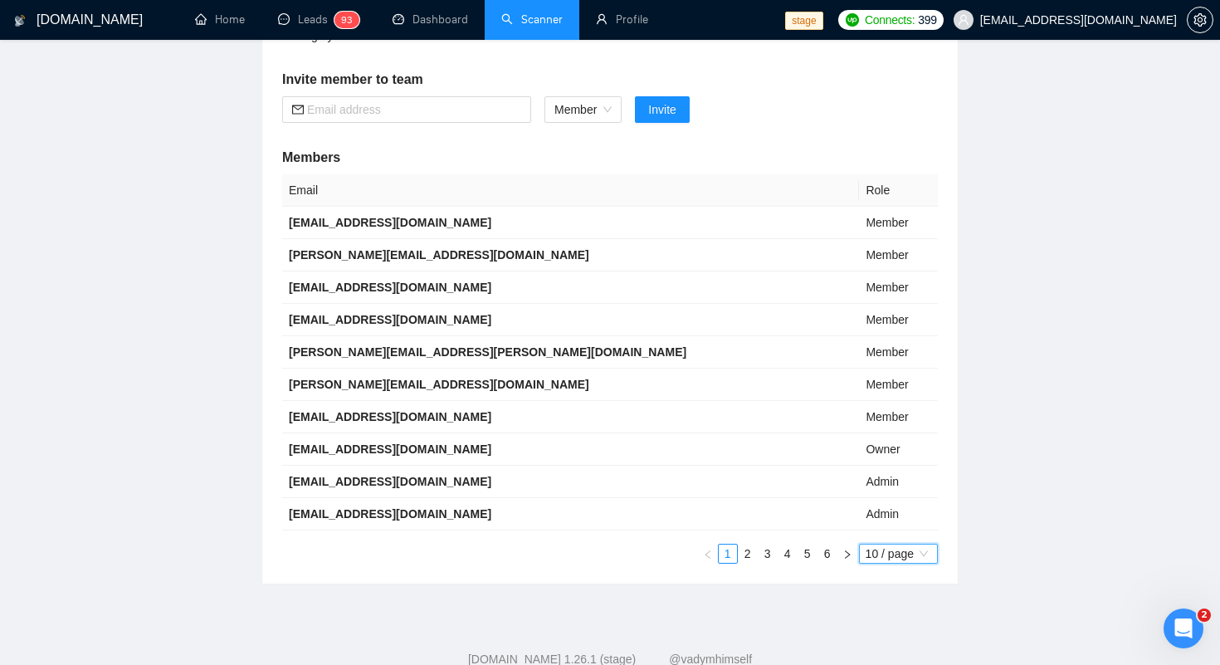
click at [872, 554] on span "10 / page" at bounding box center [899, 553] width 66 height 18
click at [892, 611] on div "20 / page" at bounding box center [899, 610] width 61 height 18
click at [885, 551] on span "10 / page" at bounding box center [899, 553] width 66 height 18
click at [881, 656] on div "100 / page" at bounding box center [899, 663] width 61 height 18
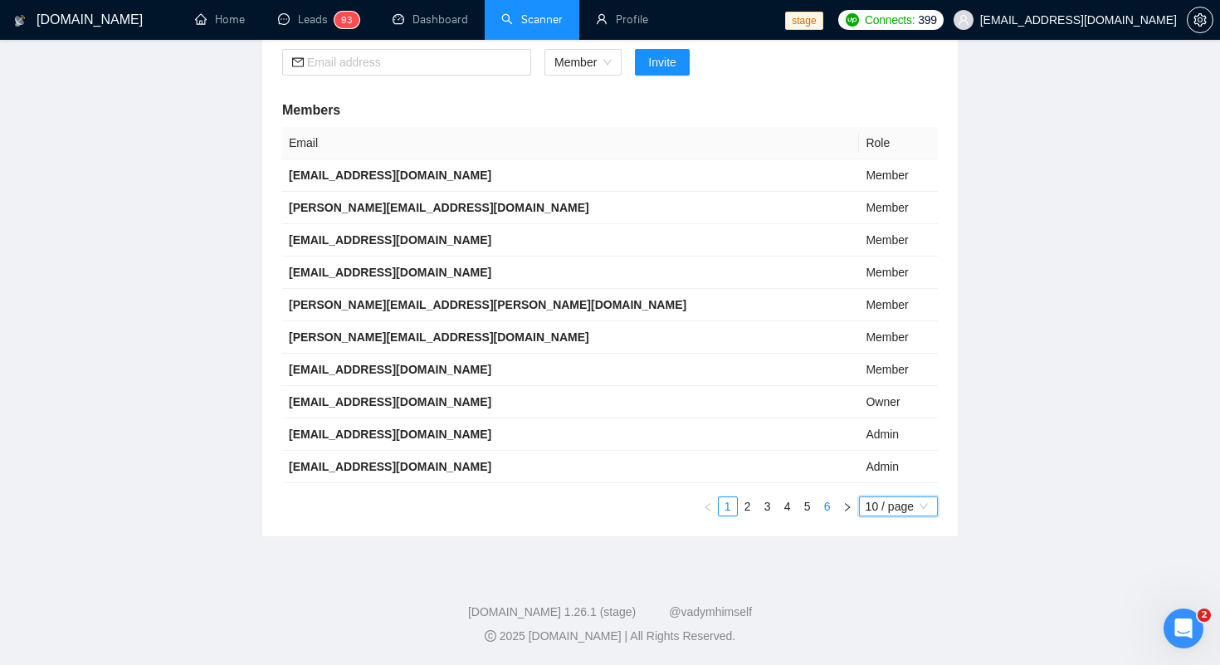
click at [818, 499] on link "6" at bounding box center [827, 506] width 18 height 18
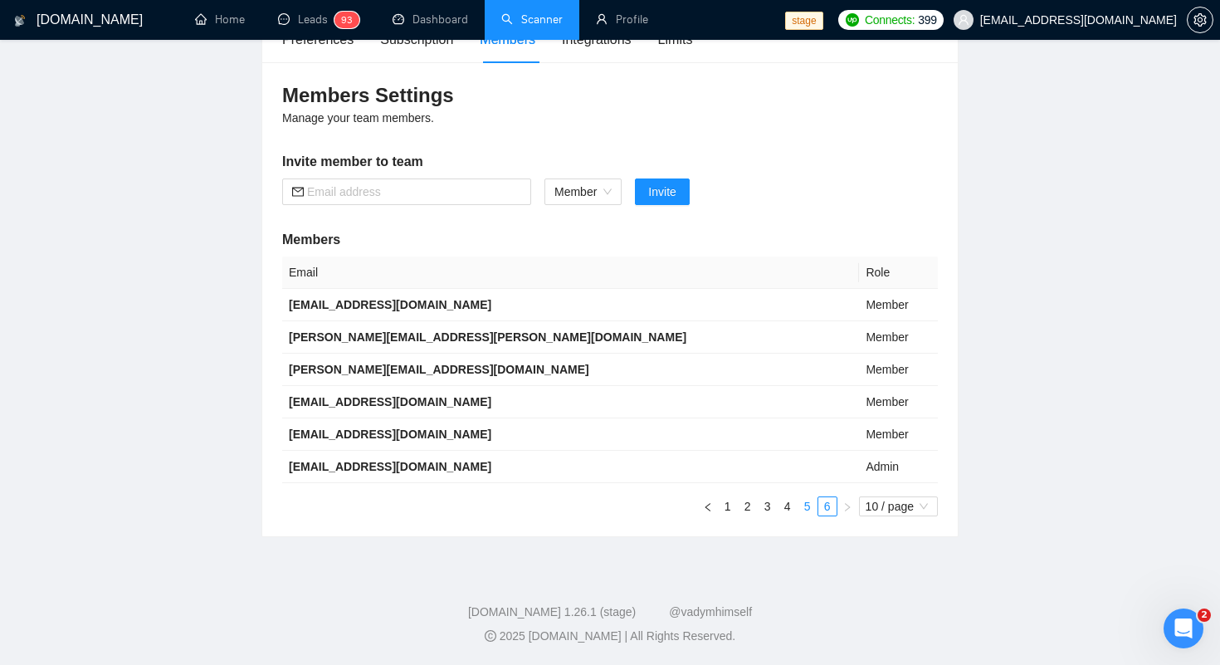
click at [798, 504] on link "5" at bounding box center [807, 506] width 18 height 18
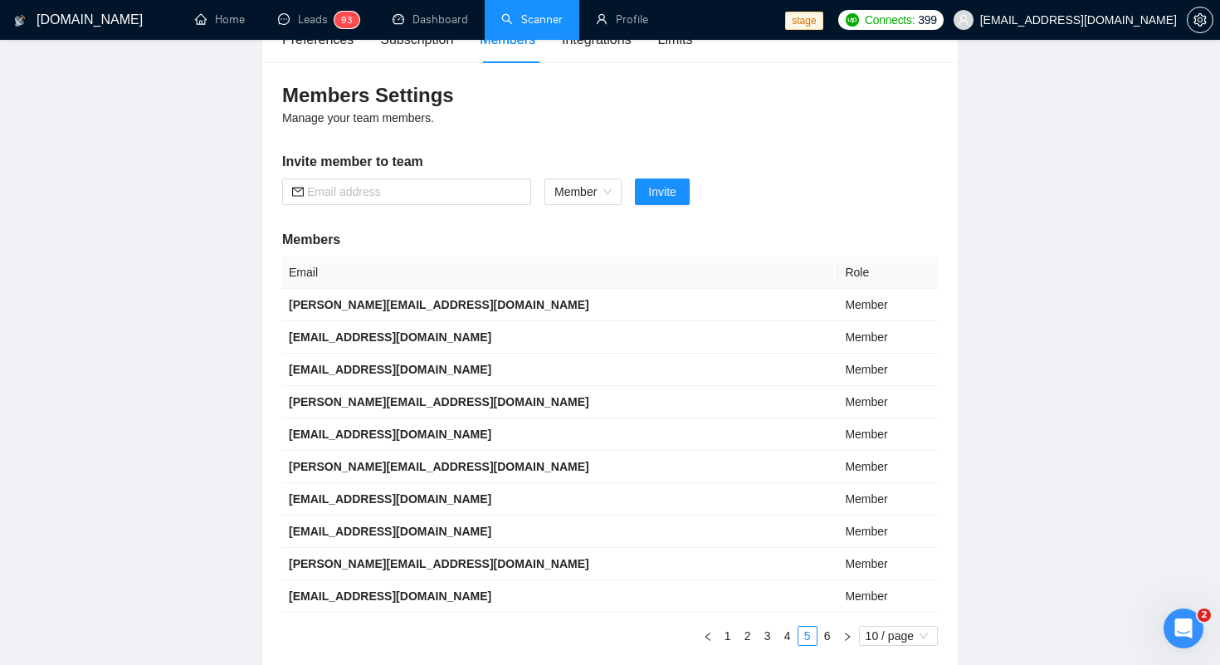
click at [777, 221] on div "Members Settings Manage your team members. Invite member to team Member Invite …" at bounding box center [609, 363] width 695 height 603
click at [222, 26] on link "Home" at bounding box center [220, 19] width 50 height 14
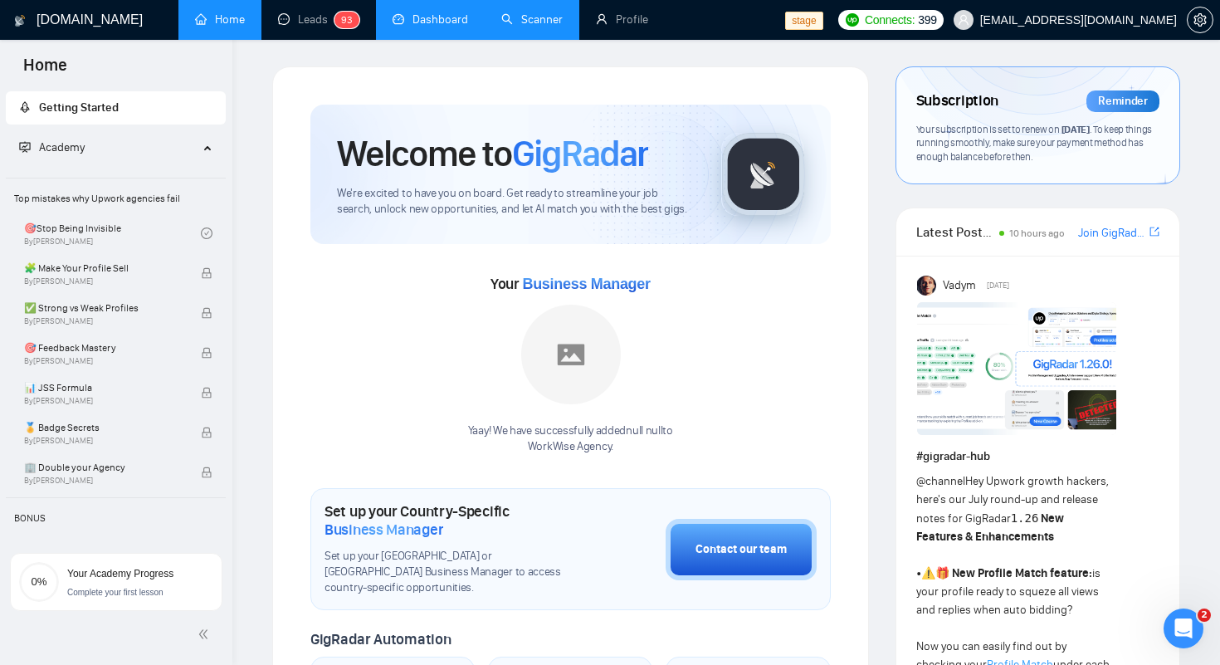
click at [418, 27] on link "Dashboard" at bounding box center [431, 19] width 76 height 14
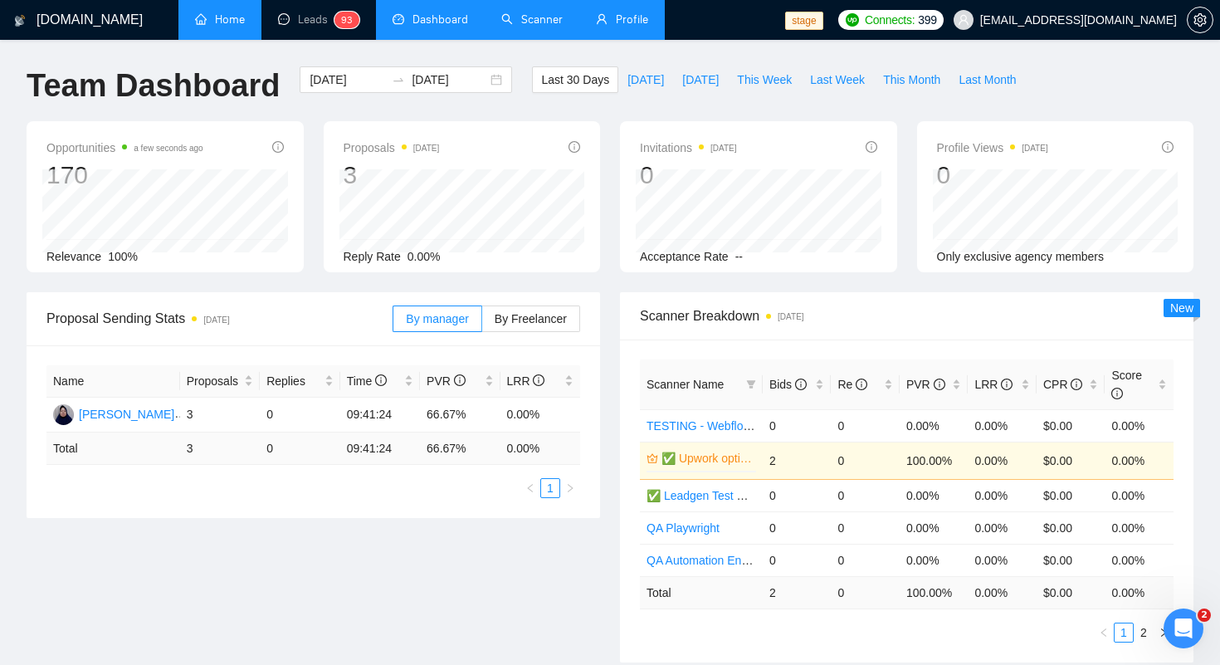
click at [619, 38] on li "Profile" at bounding box center [621, 20] width 85 height 40
click at [611, 24] on link "Profile" at bounding box center [622, 19] width 52 height 14
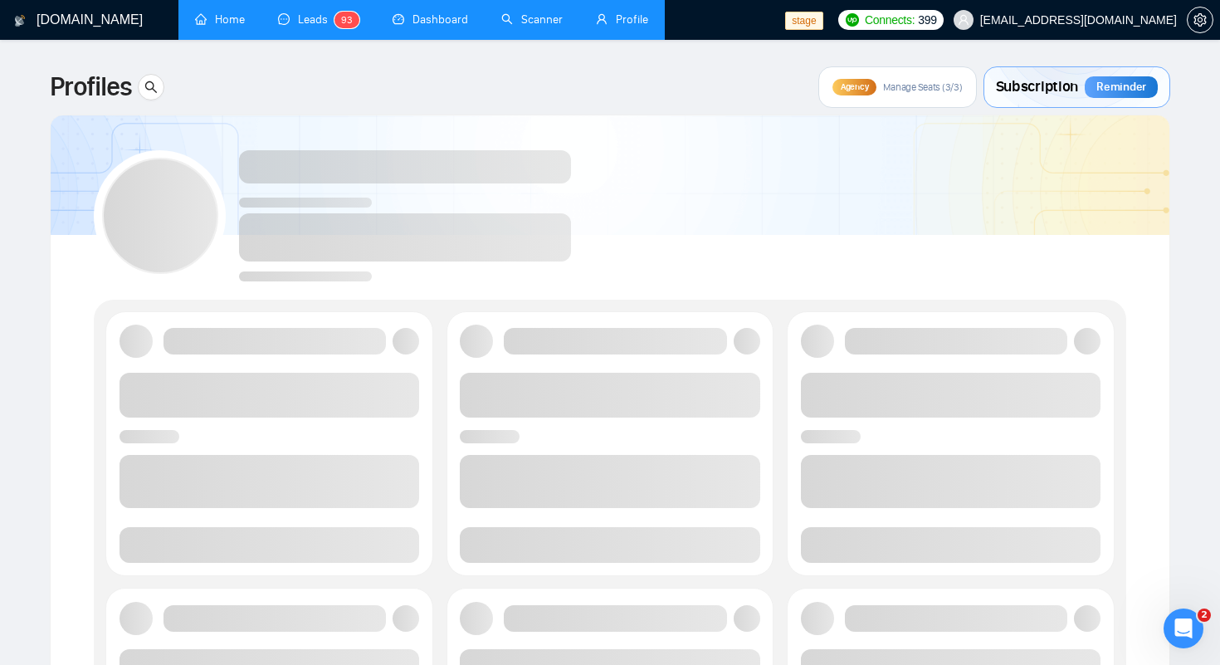
click at [308, 19] on link "Leads 9 3" at bounding box center [318, 19] width 81 height 14
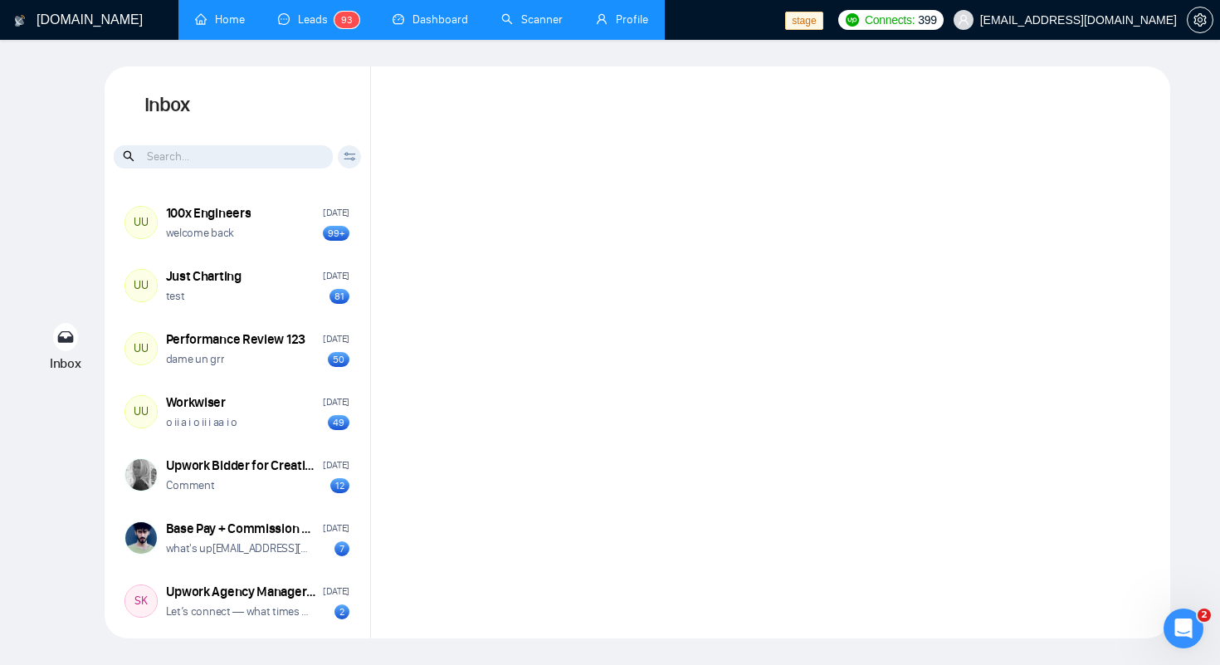
click at [614, 26] on link "Profile" at bounding box center [622, 19] width 52 height 14
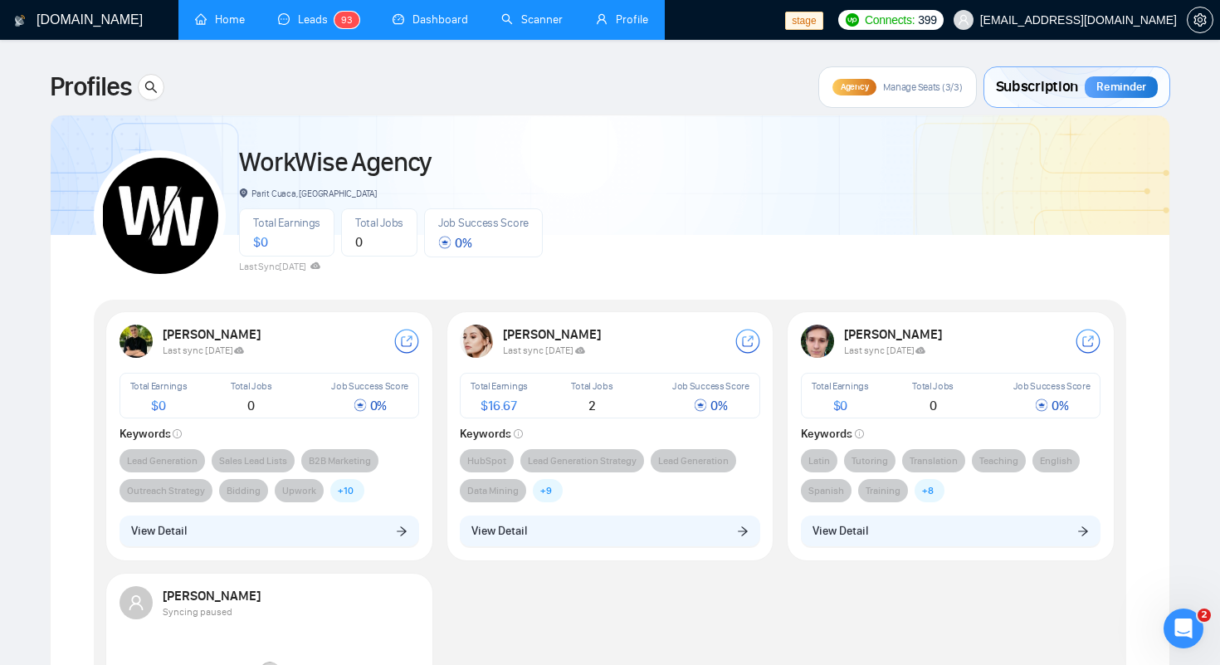
click at [278, 14] on link "Leads 9 3" at bounding box center [318, 19] width 81 height 14
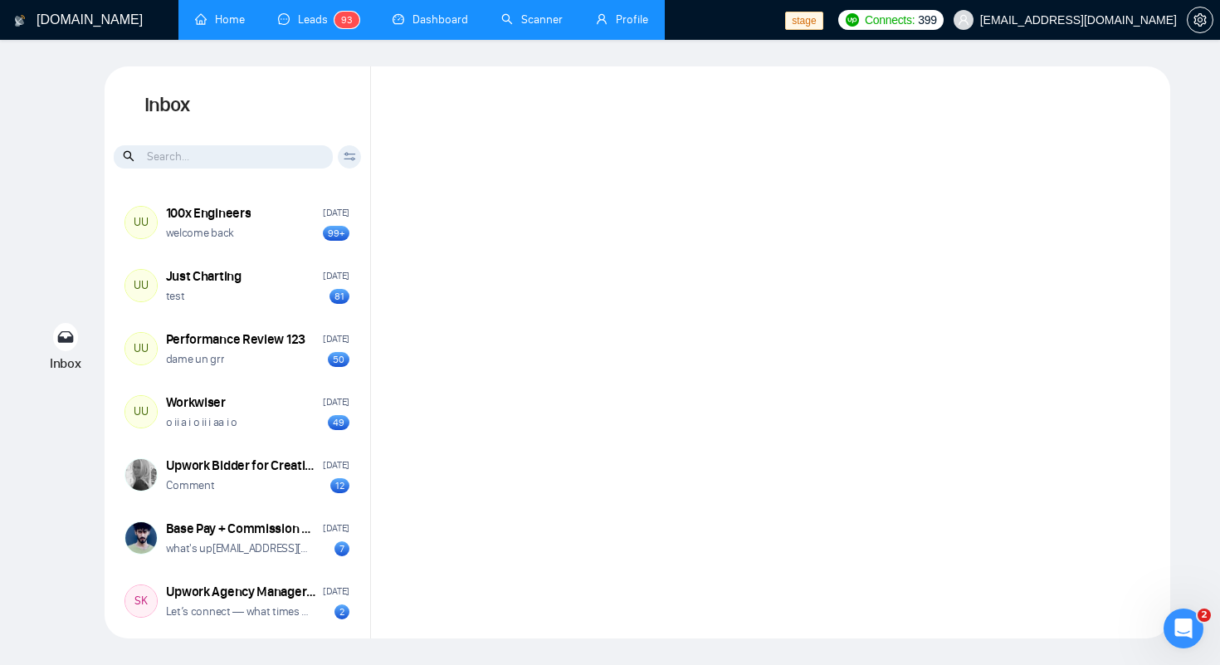
click at [402, 27] on link "Dashboard" at bounding box center [431, 19] width 76 height 14
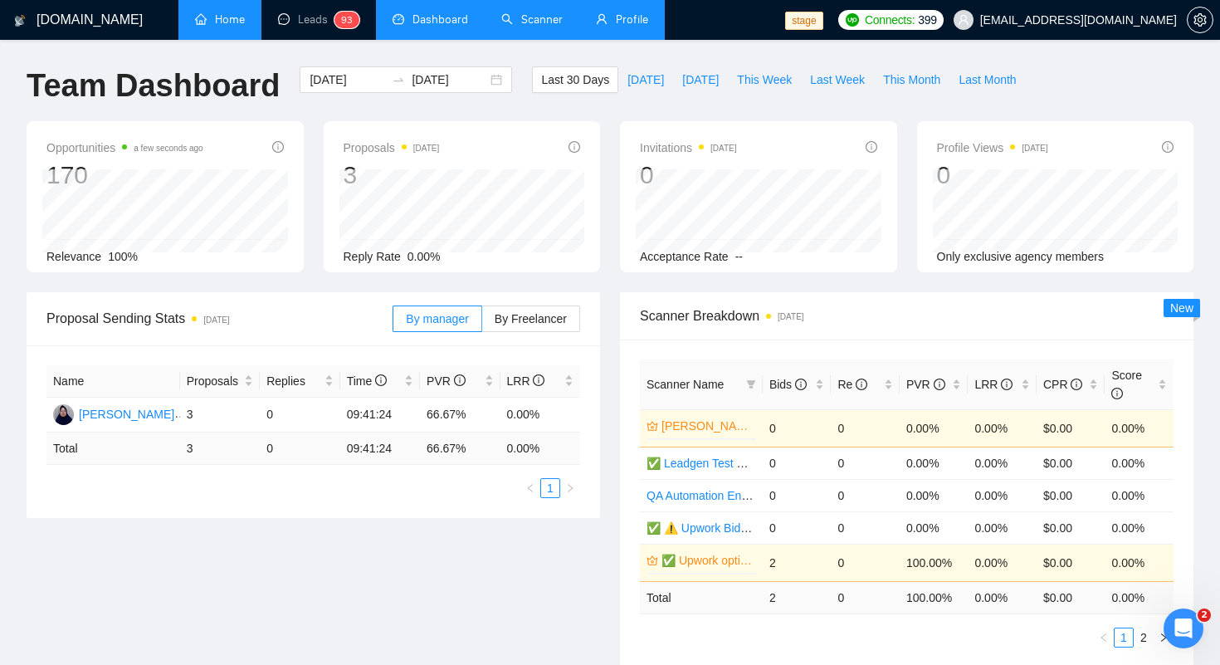
click at [618, 27] on link "Profile" at bounding box center [622, 19] width 52 height 14
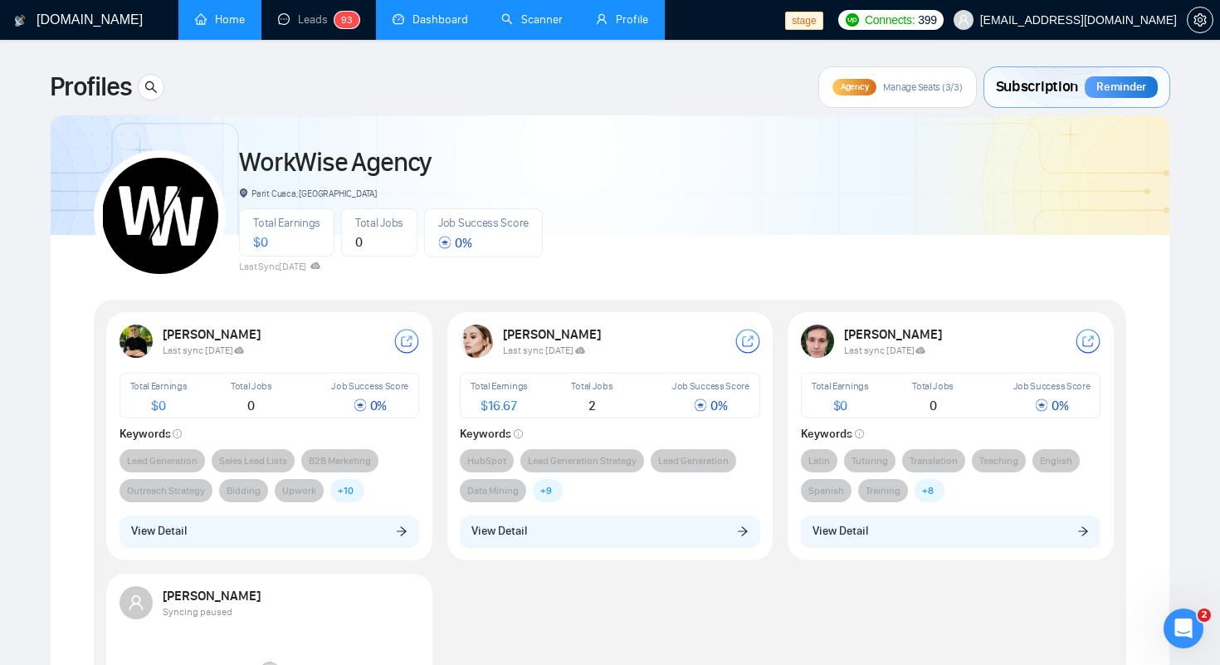
click at [209, 27] on link "Home" at bounding box center [220, 19] width 50 height 14
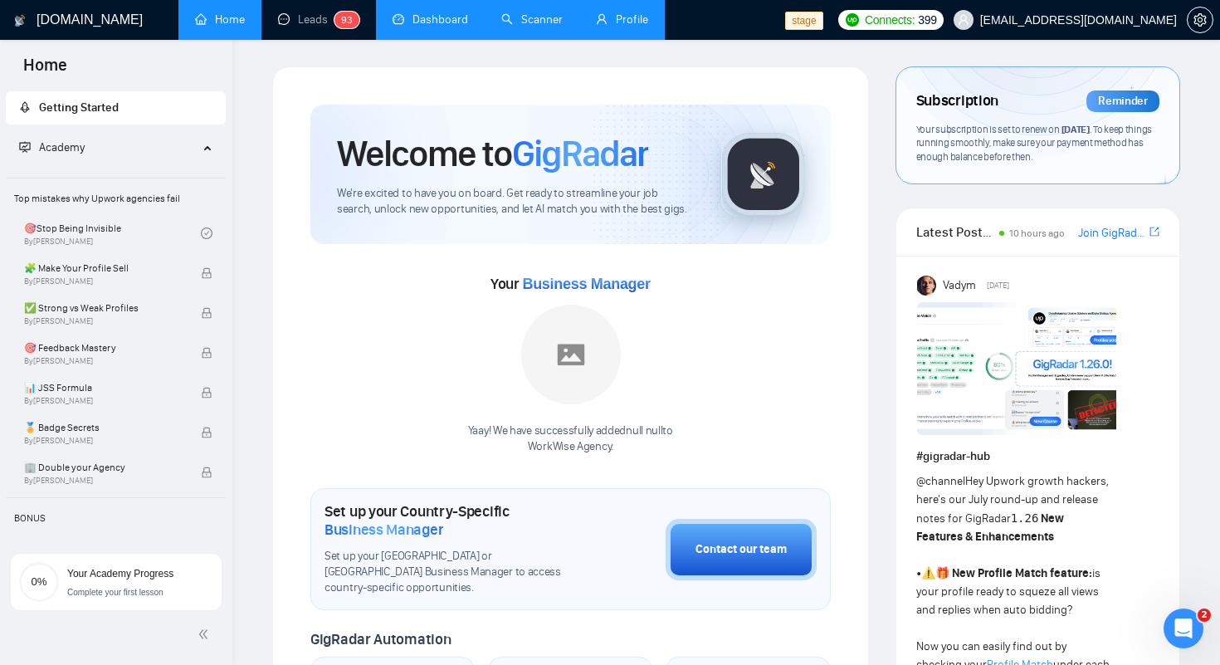
click at [403, 25] on link "Dashboard" at bounding box center [431, 19] width 76 height 14
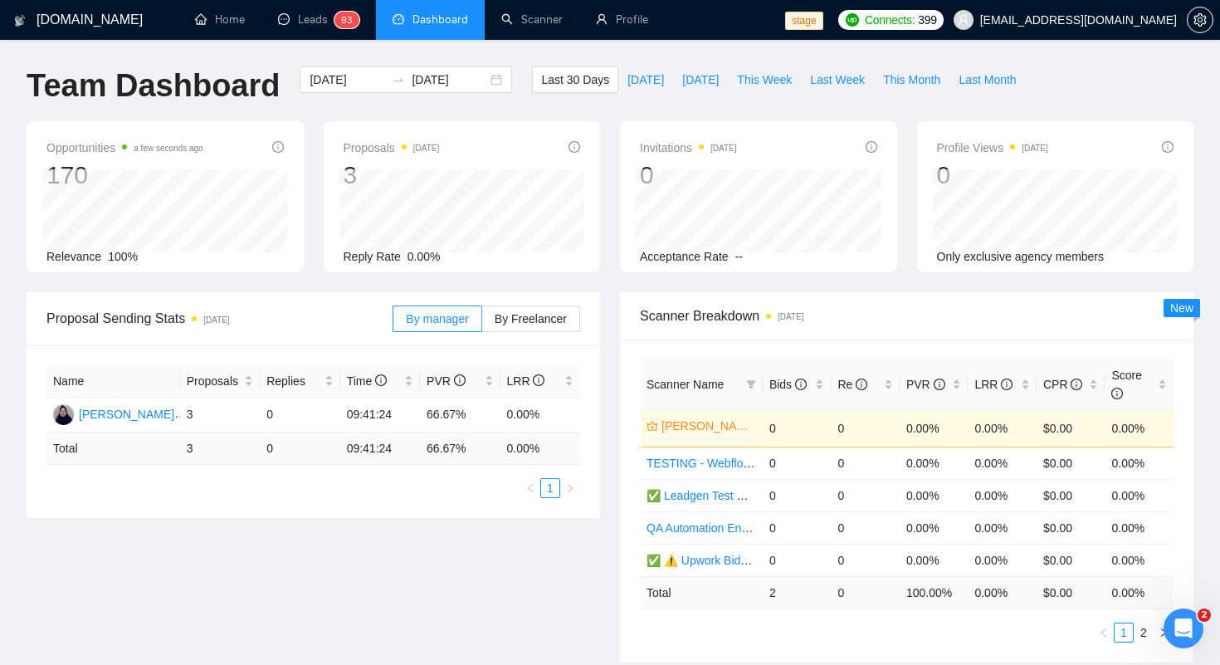
click at [614, 27] on link "Profile" at bounding box center [622, 19] width 52 height 14
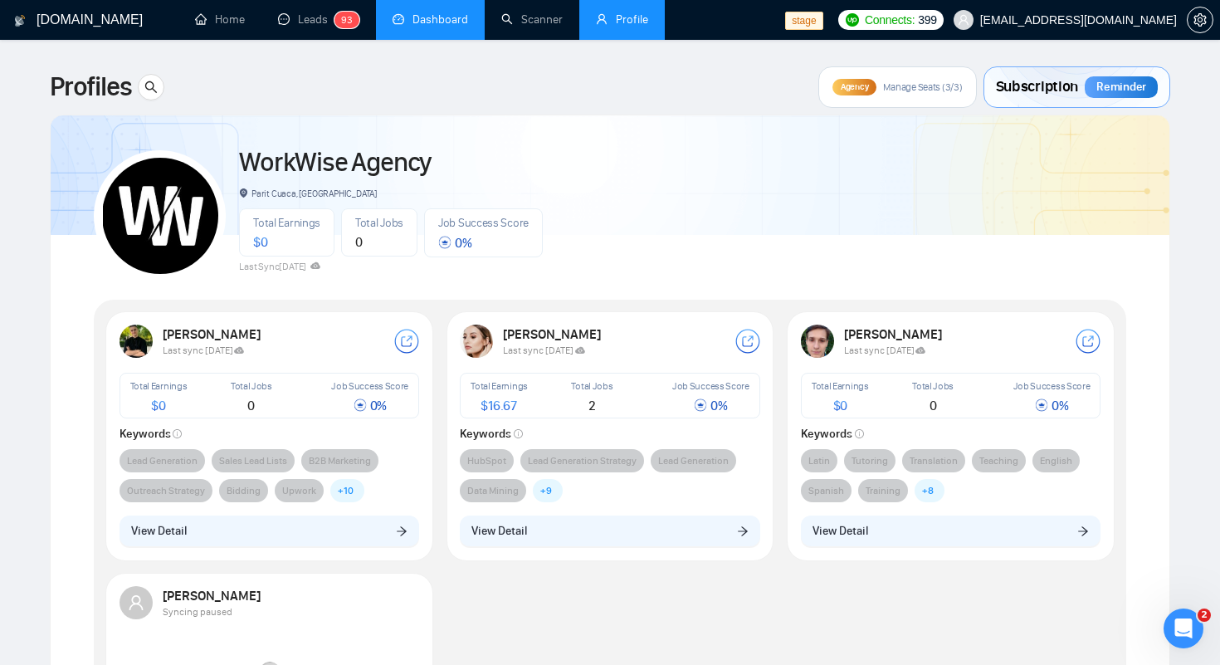
click at [405, 27] on link "Dashboard" at bounding box center [431, 19] width 76 height 14
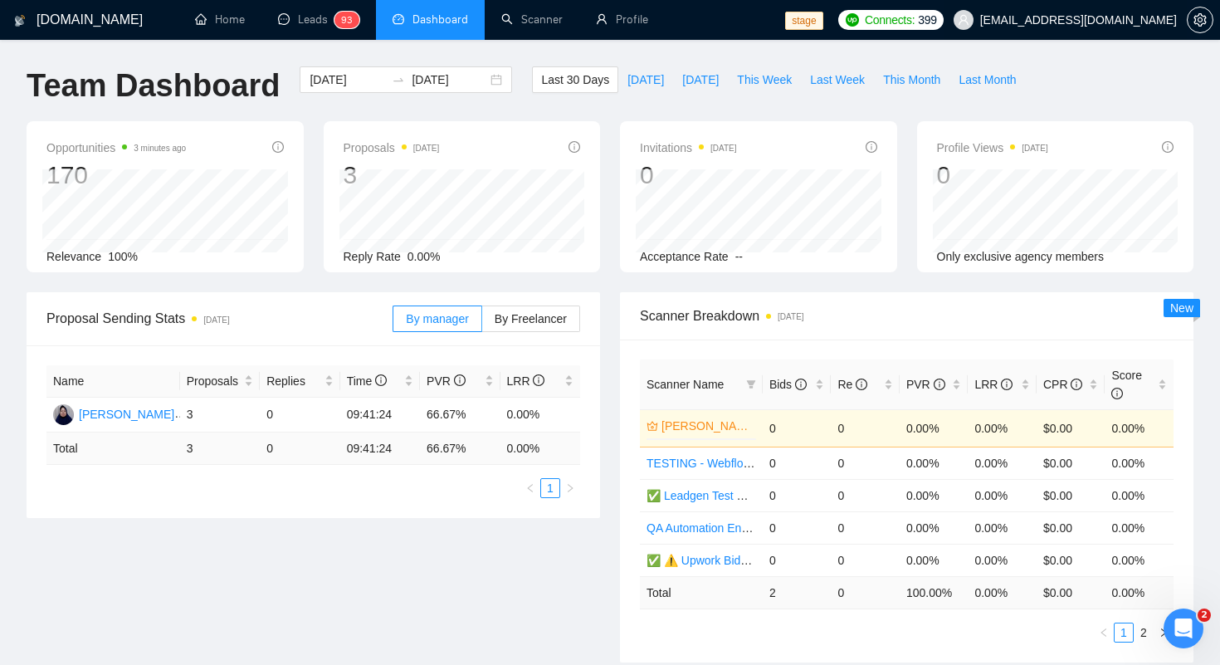
click at [1018, 20] on span "[EMAIL_ADDRESS][DOMAIN_NAME]" at bounding box center [1078, 20] width 197 height 0
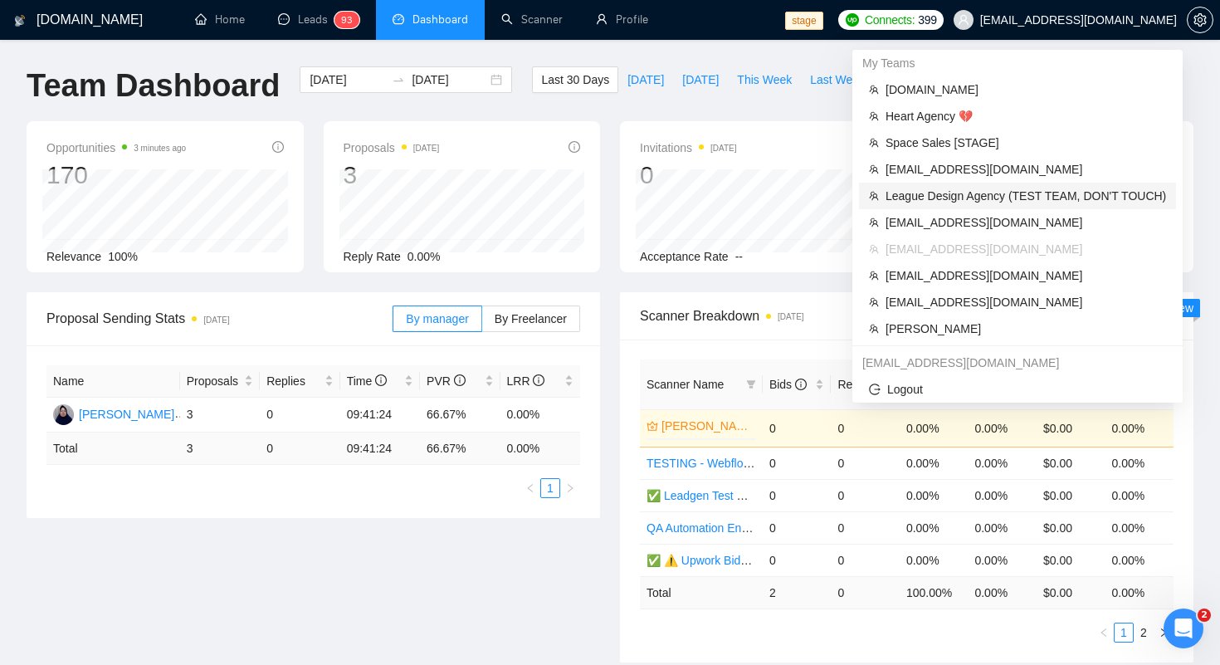
click at [942, 199] on span "League Design Agency (TEST TEAM, DON'T TOUCH)" at bounding box center [1025, 196] width 280 height 18
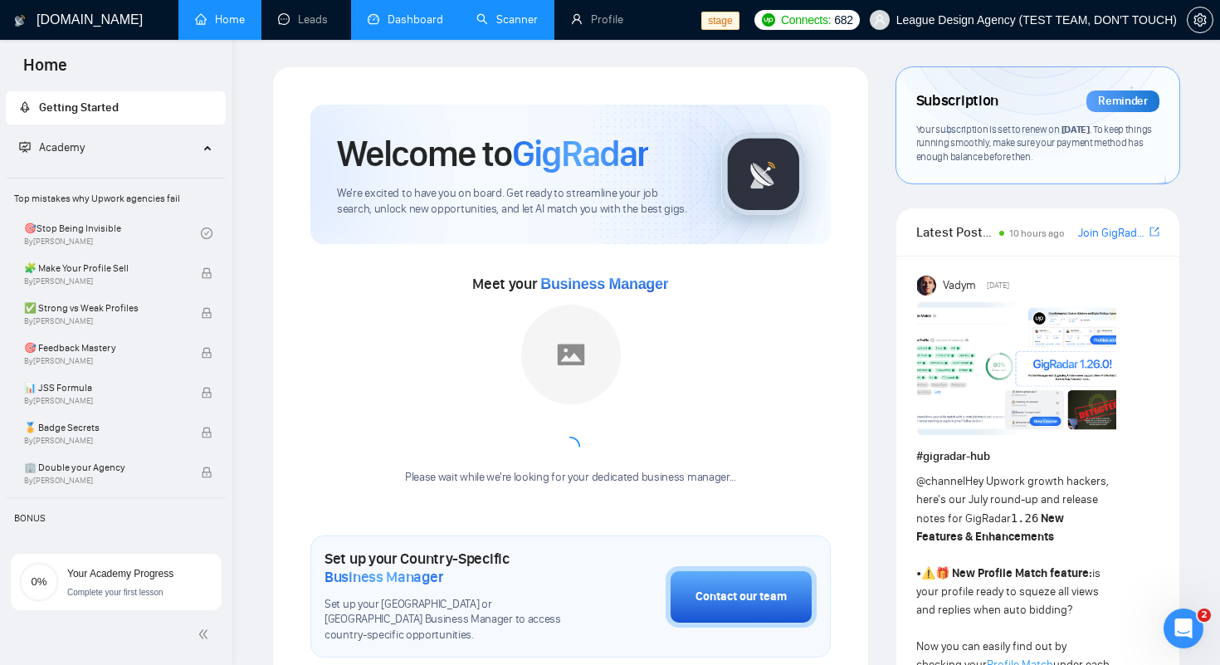
click at [530, 27] on link "Scanner" at bounding box center [506, 19] width 61 height 14
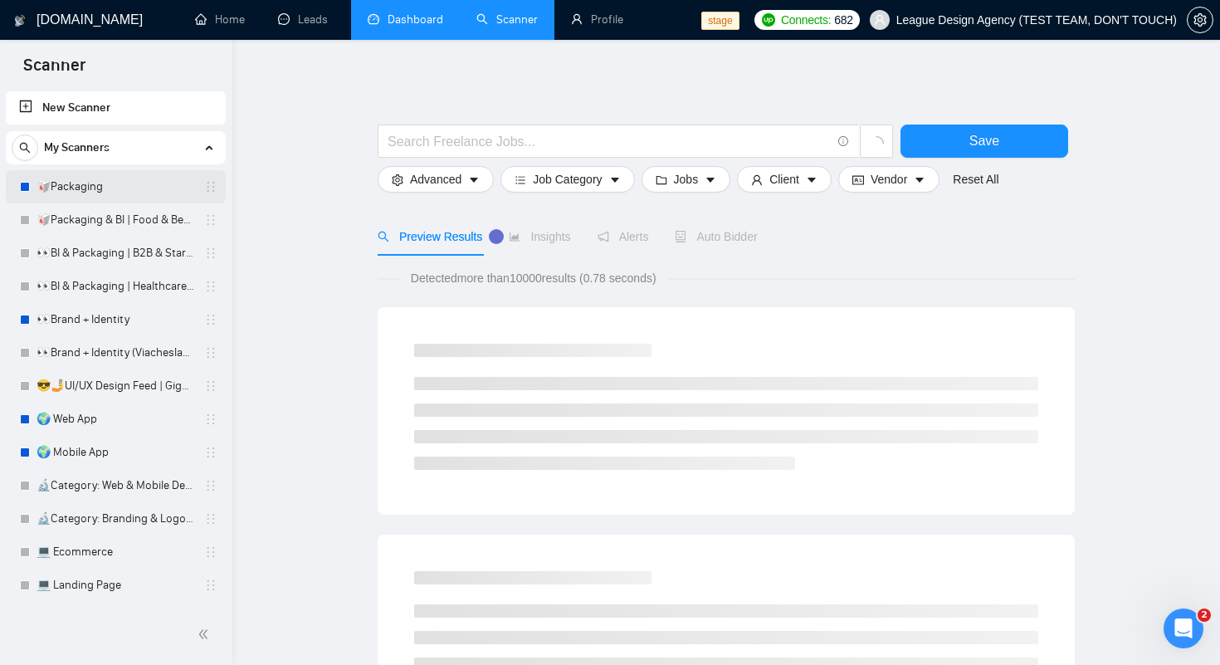
click at [95, 188] on link "🥡Packaging" at bounding box center [116, 186] width 158 height 33
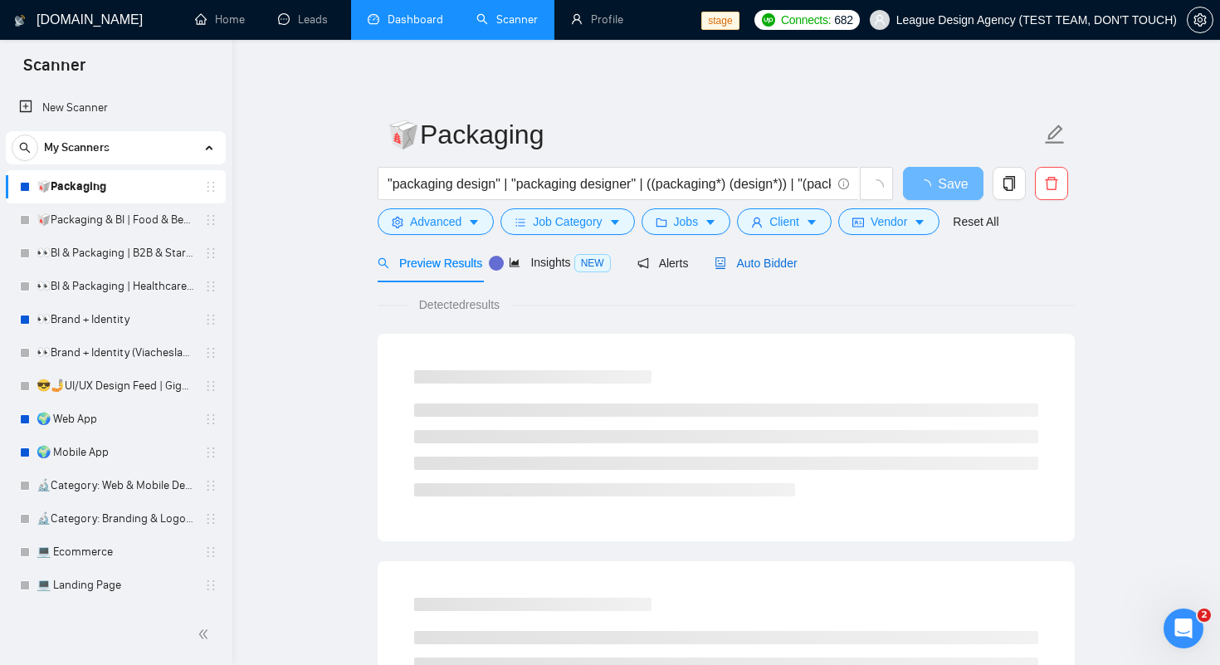
click at [768, 269] on div "Auto Bidder" at bounding box center [756, 263] width 82 height 18
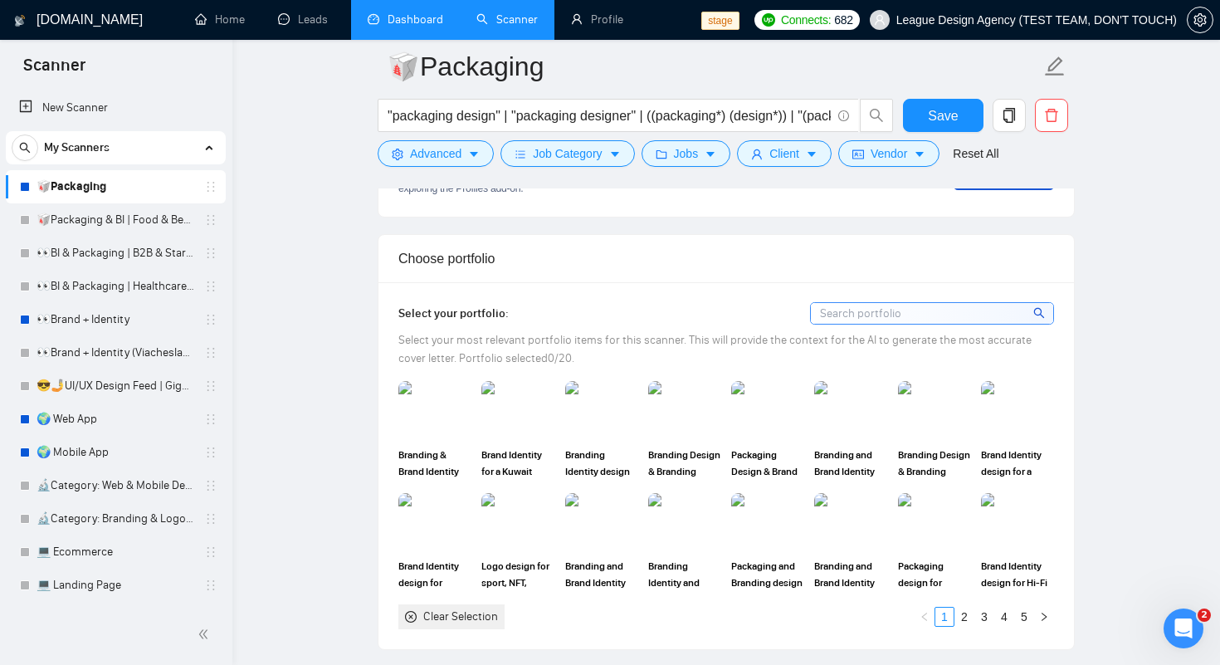
scroll to position [1490, 0]
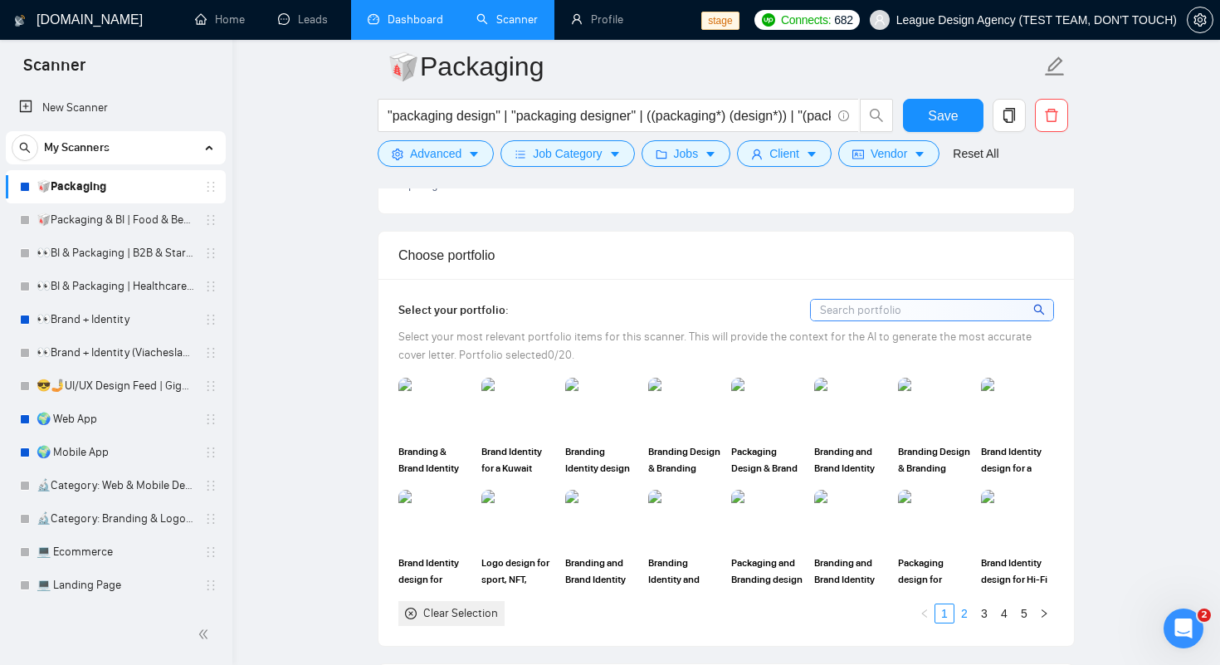
click at [962, 608] on link "2" at bounding box center [964, 613] width 18 height 18
click at [1002, 616] on link "4" at bounding box center [1004, 613] width 18 height 18
click at [1026, 617] on link "5" at bounding box center [1024, 613] width 18 height 18
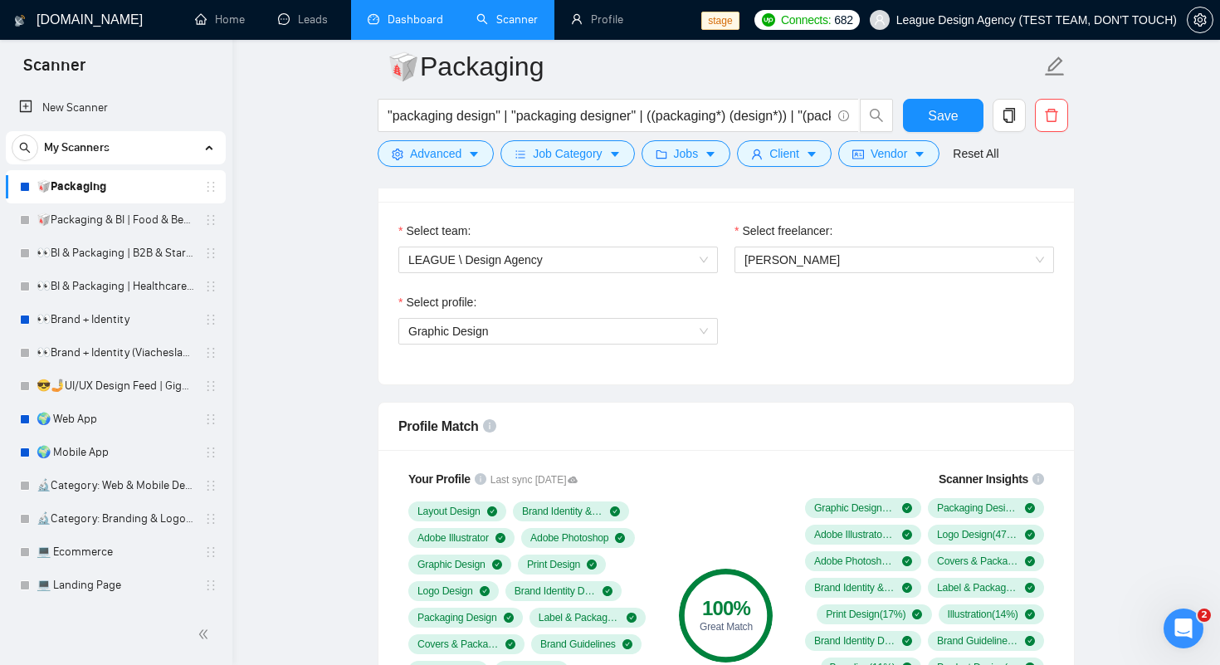
scroll to position [842, 0]
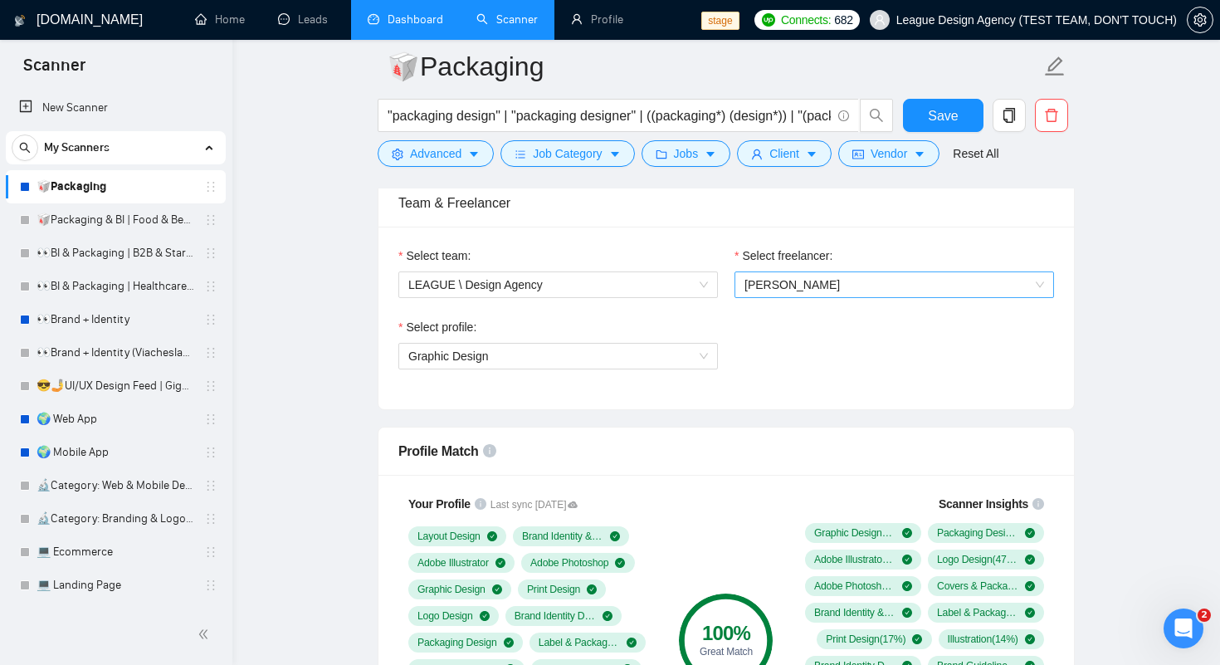
click at [794, 292] on span "[PERSON_NAME]" at bounding box center [894, 284] width 300 height 25
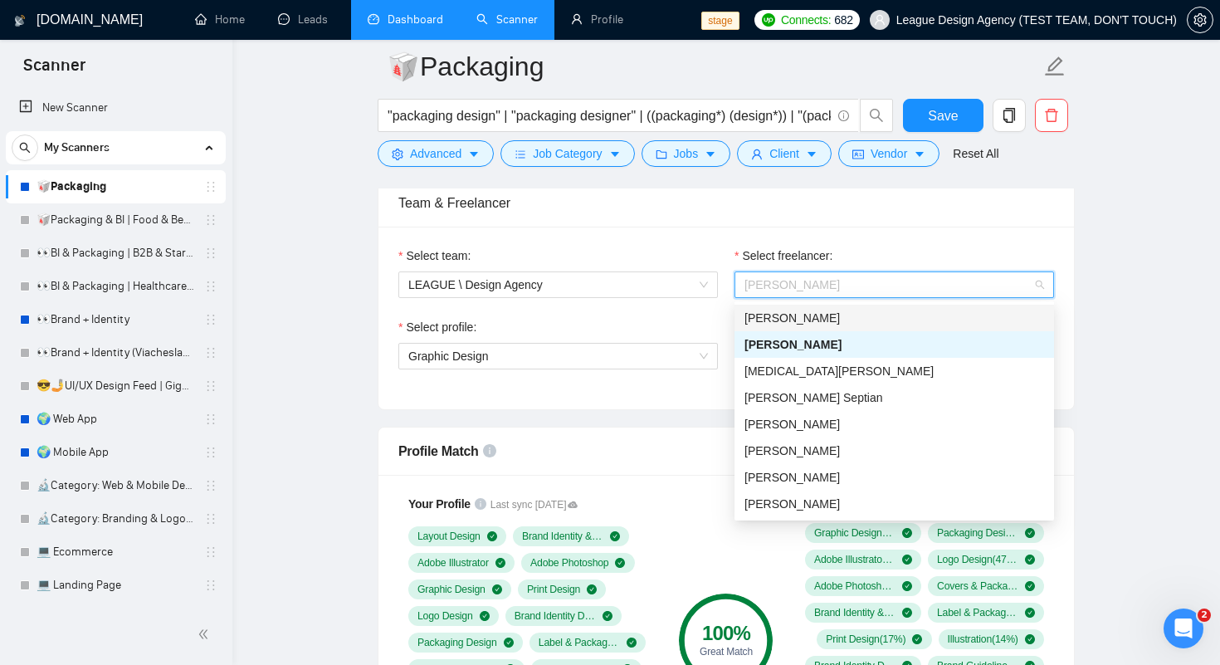
click at [796, 324] on div "Veronika Shvets" at bounding box center [894, 318] width 300 height 18
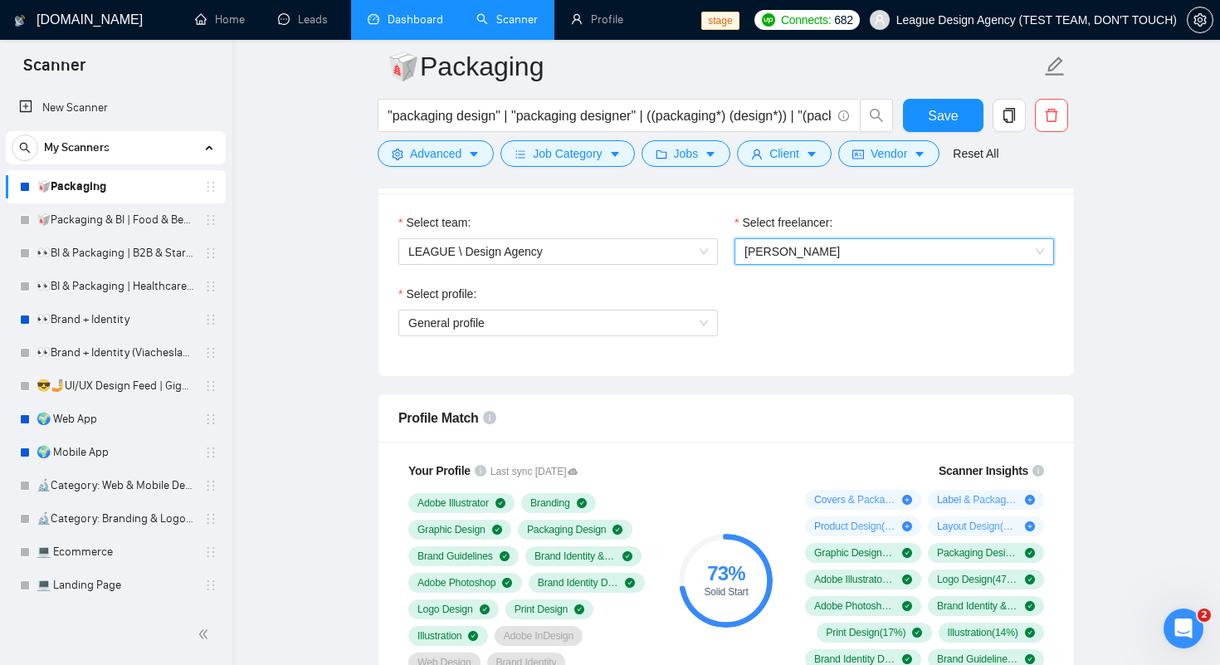
scroll to position [875, 0]
click at [780, 250] on span "Veronika Shvets" at bounding box center [791, 252] width 95 height 13
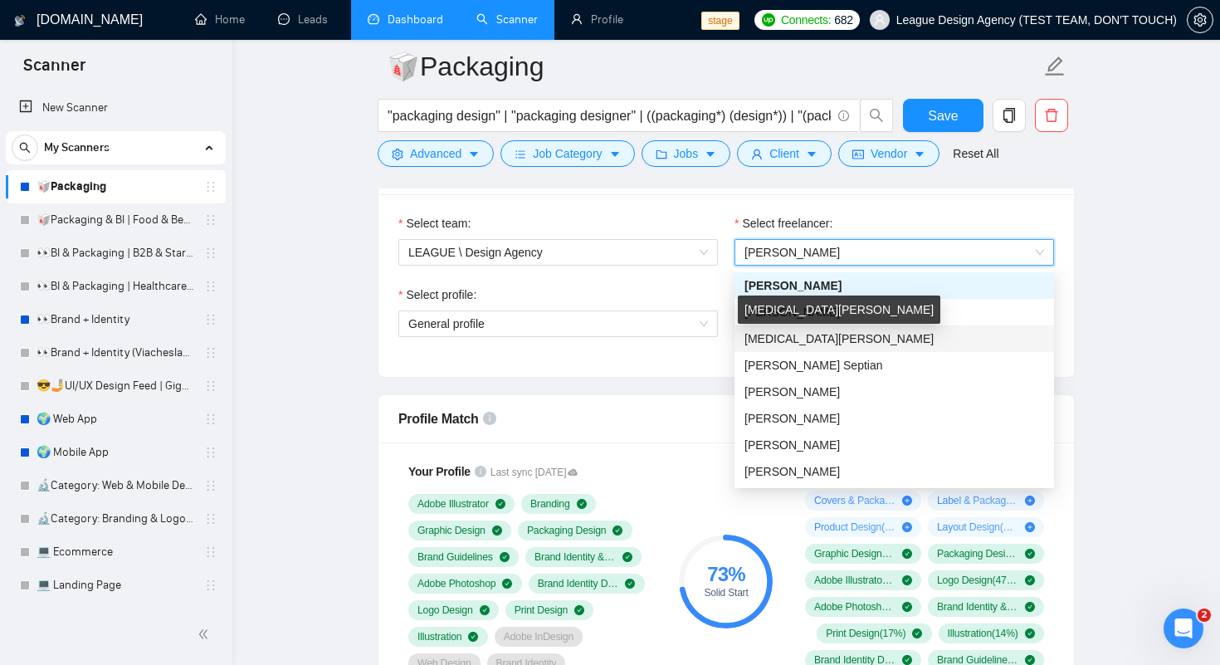
click at [776, 317] on div "Nikita Stepenko" at bounding box center [839, 309] width 202 height 28
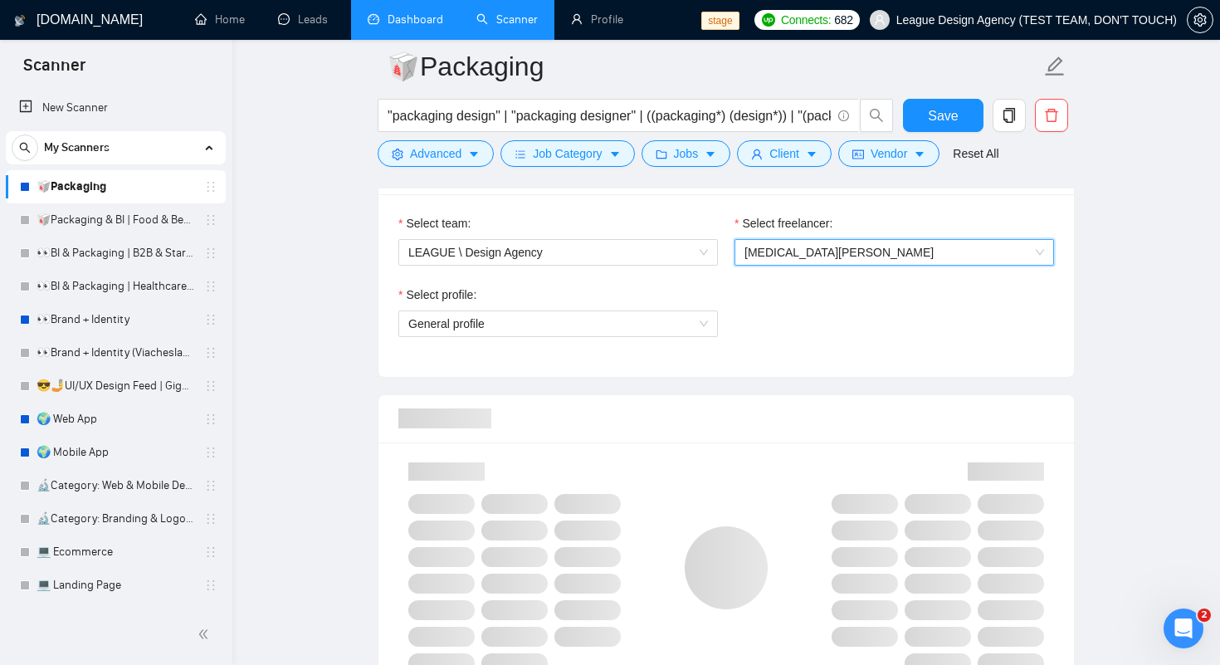
click at [862, 309] on div "Select profile: General profile" at bounding box center [726, 320] width 672 height 71
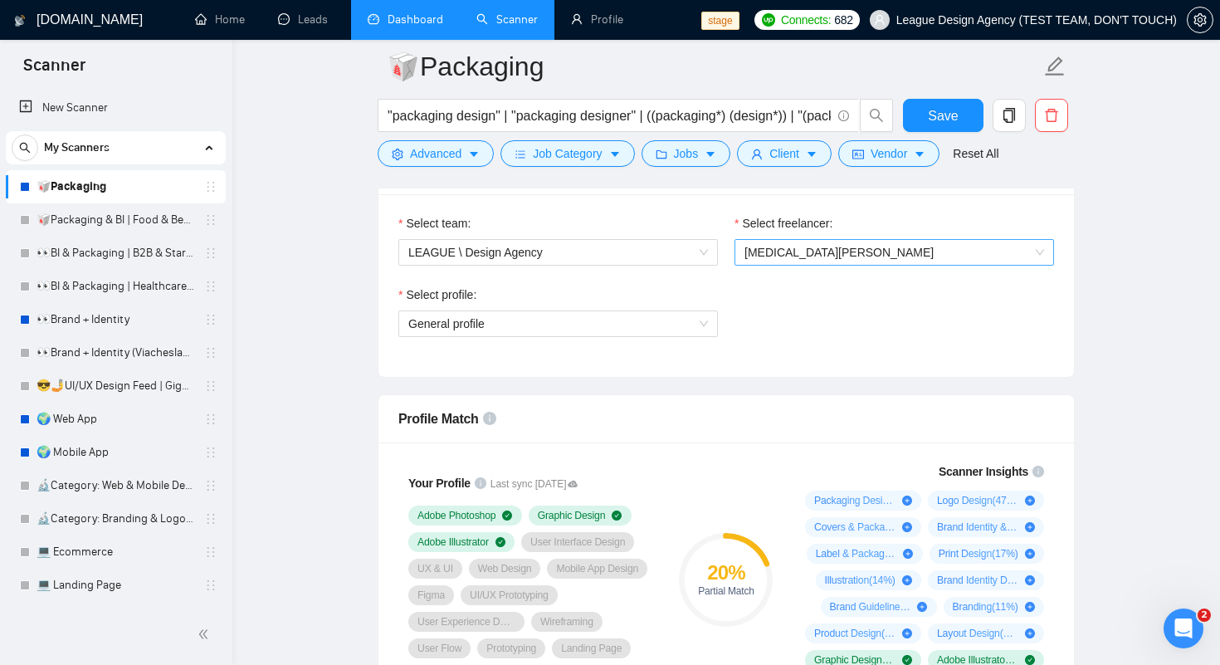
click at [769, 253] on span "Nikita Stepenko" at bounding box center [838, 252] width 189 height 13
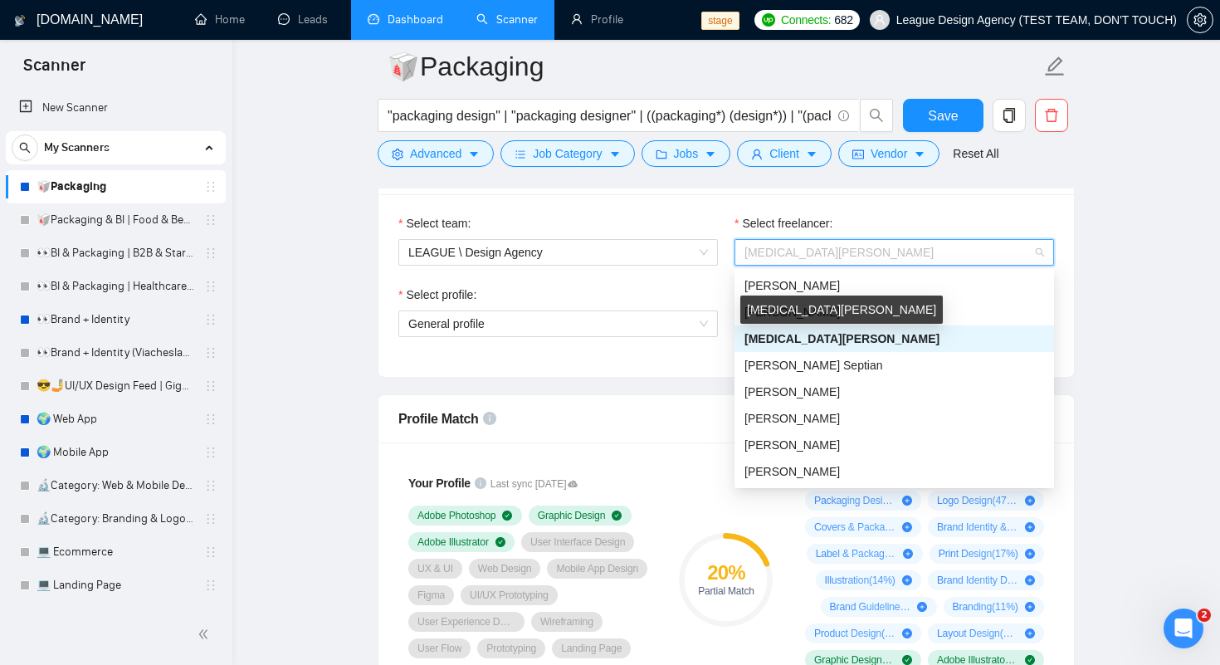
click at [759, 313] on div "Nikita Stepenko" at bounding box center [841, 309] width 202 height 28
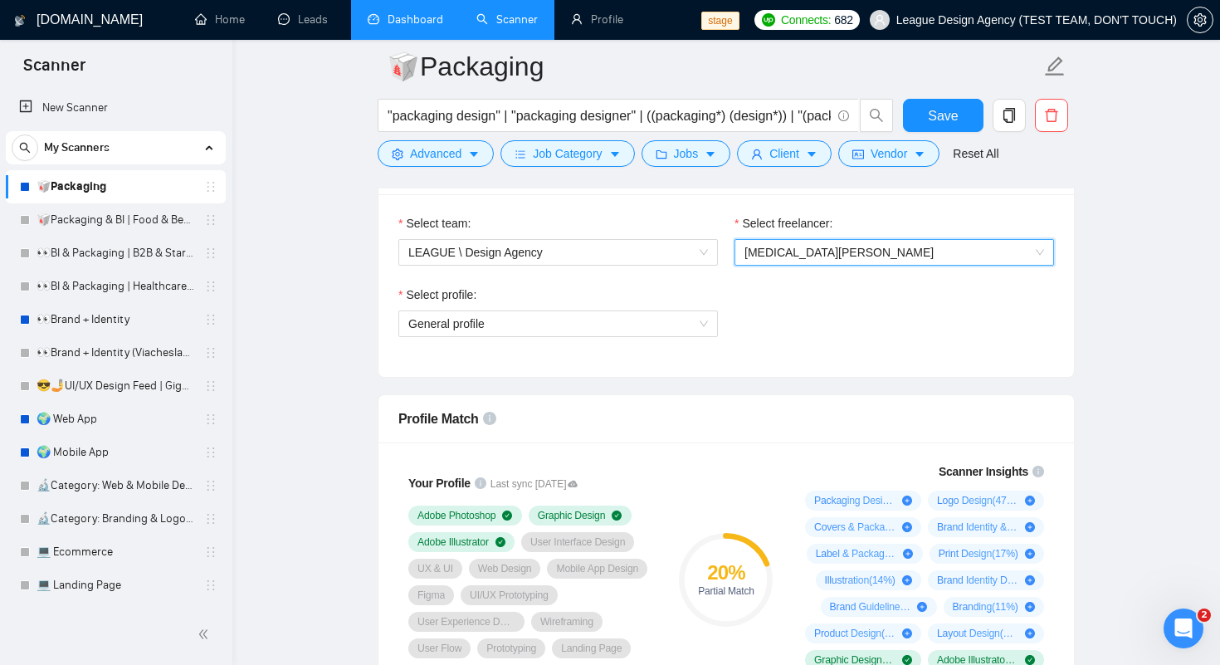
click at [785, 336] on div "Select profile: General profile" at bounding box center [726, 320] width 672 height 71
click at [756, 255] on span "Nikita Stepenko" at bounding box center [838, 252] width 189 height 13
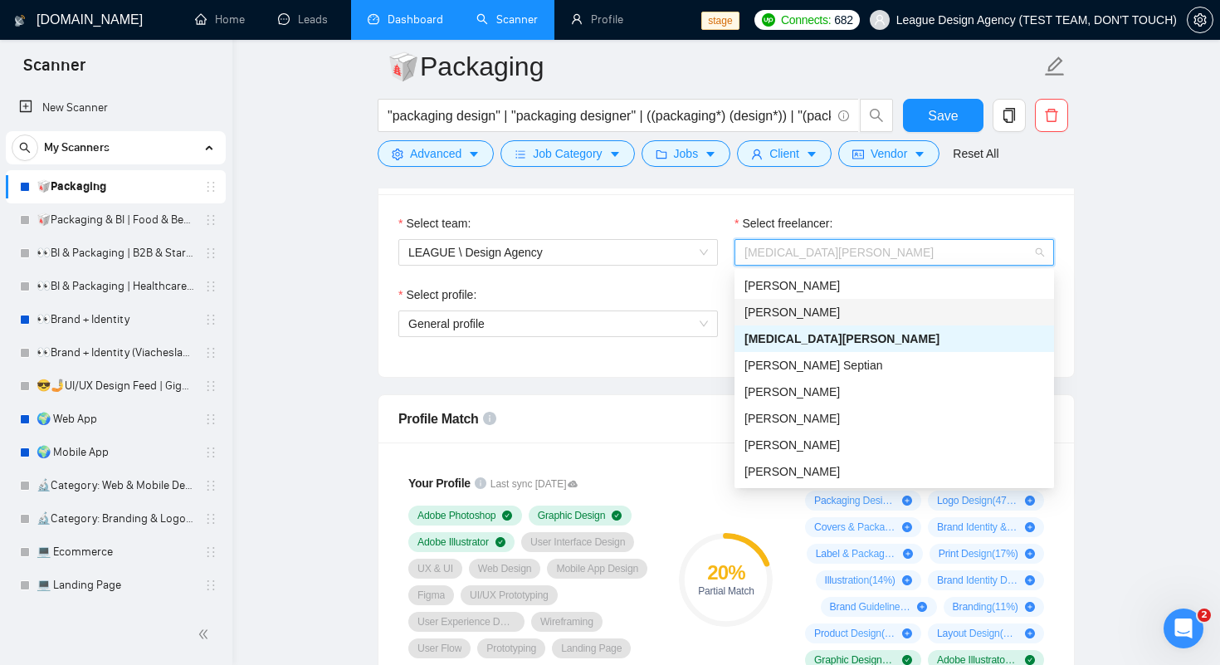
click at [775, 311] on span "[PERSON_NAME]" at bounding box center [791, 311] width 95 height 13
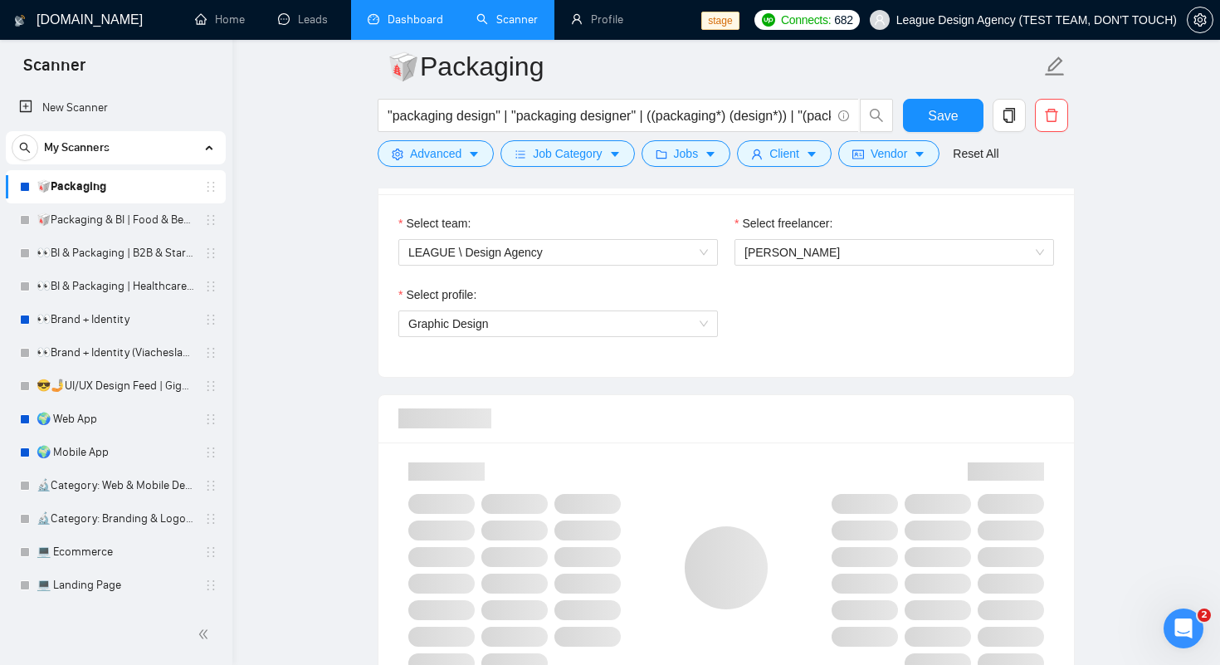
click at [690, 286] on div "Select profile:" at bounding box center [557, 297] width 319 height 25
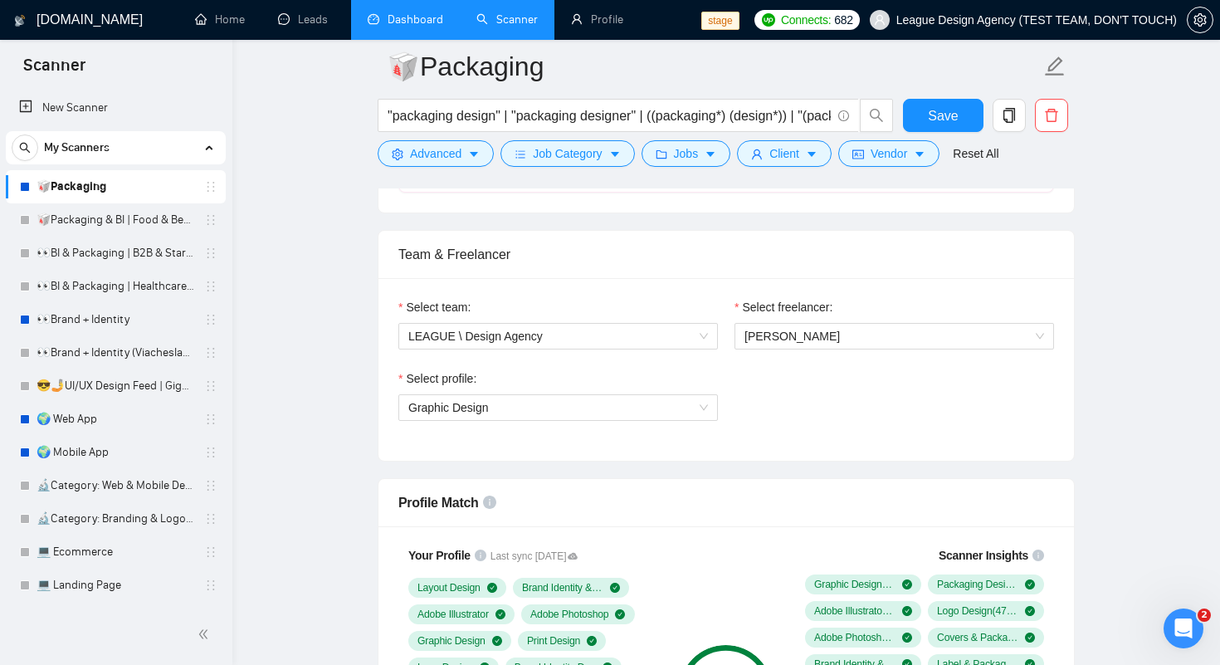
scroll to position [666, 0]
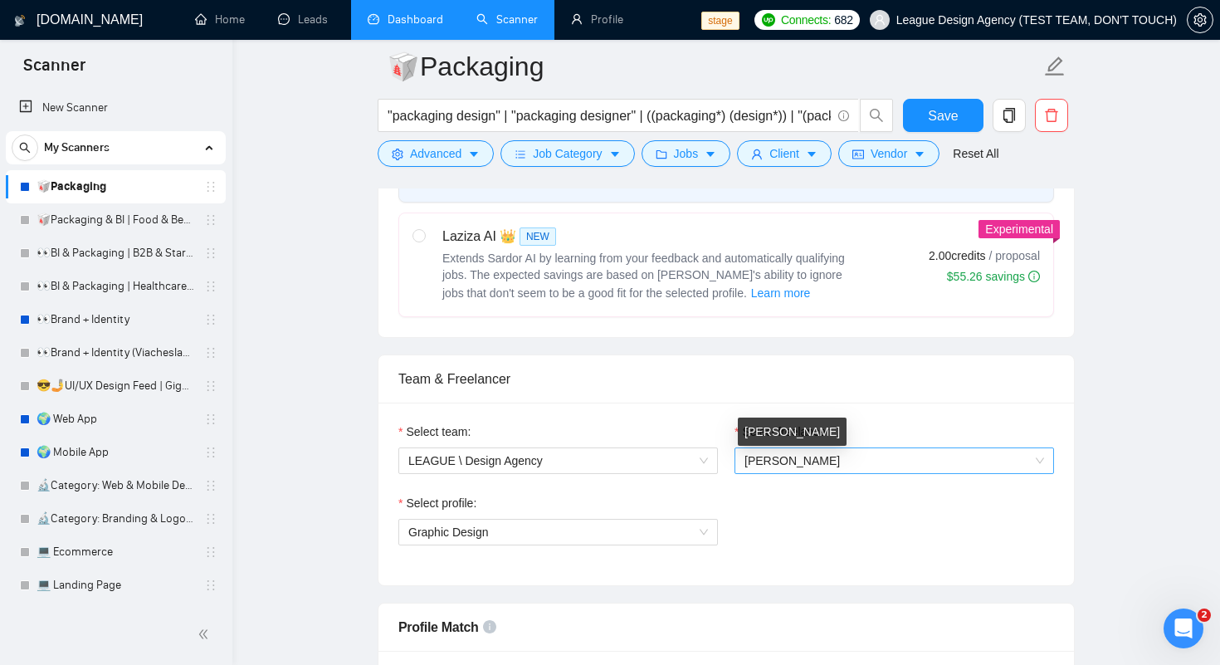
click at [768, 467] on span "[PERSON_NAME]" at bounding box center [894, 460] width 300 height 25
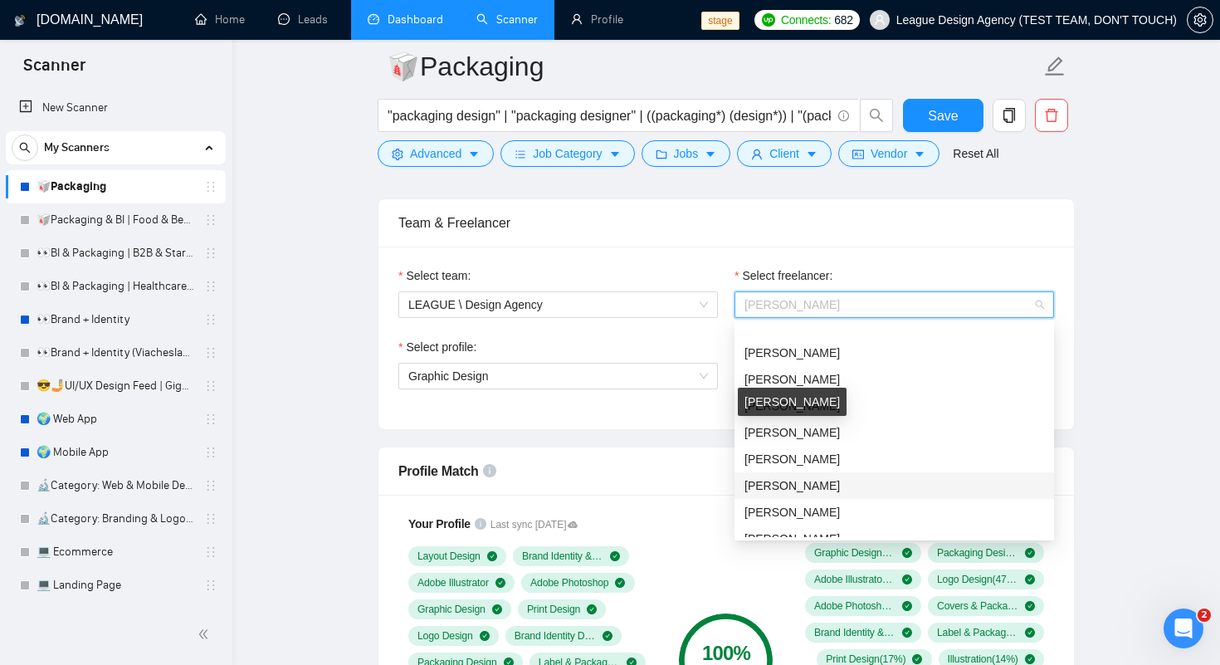
scroll to position [115, 0]
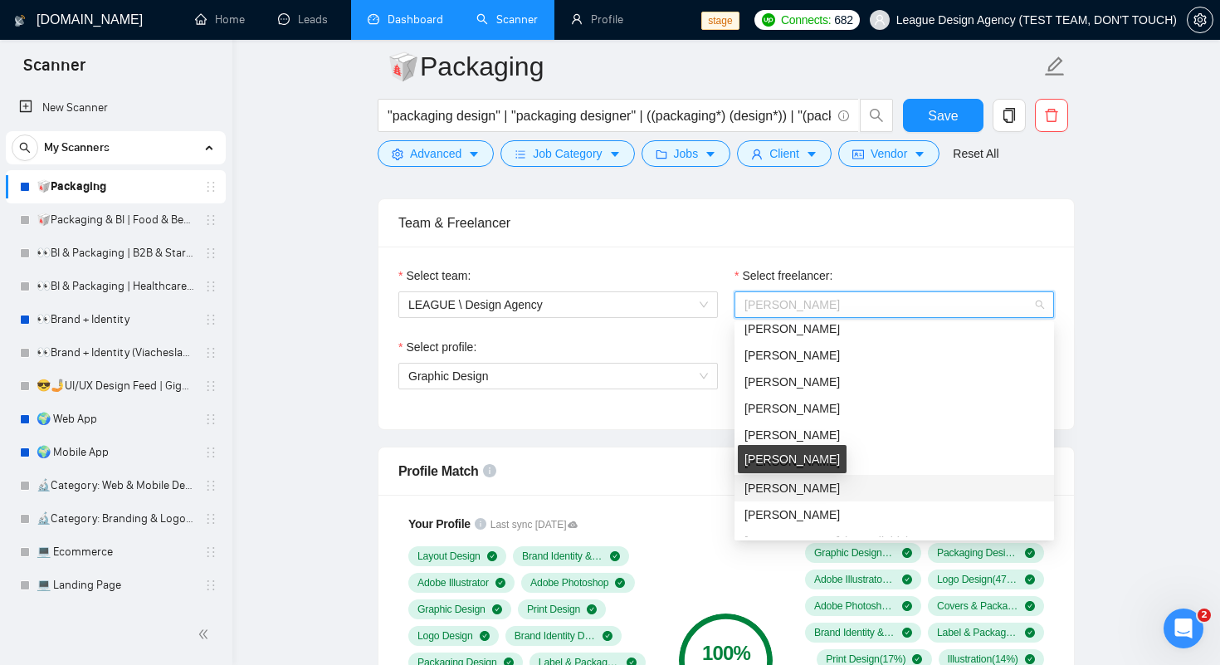
click at [771, 462] on div "Ihor Filipp" at bounding box center [792, 459] width 109 height 28
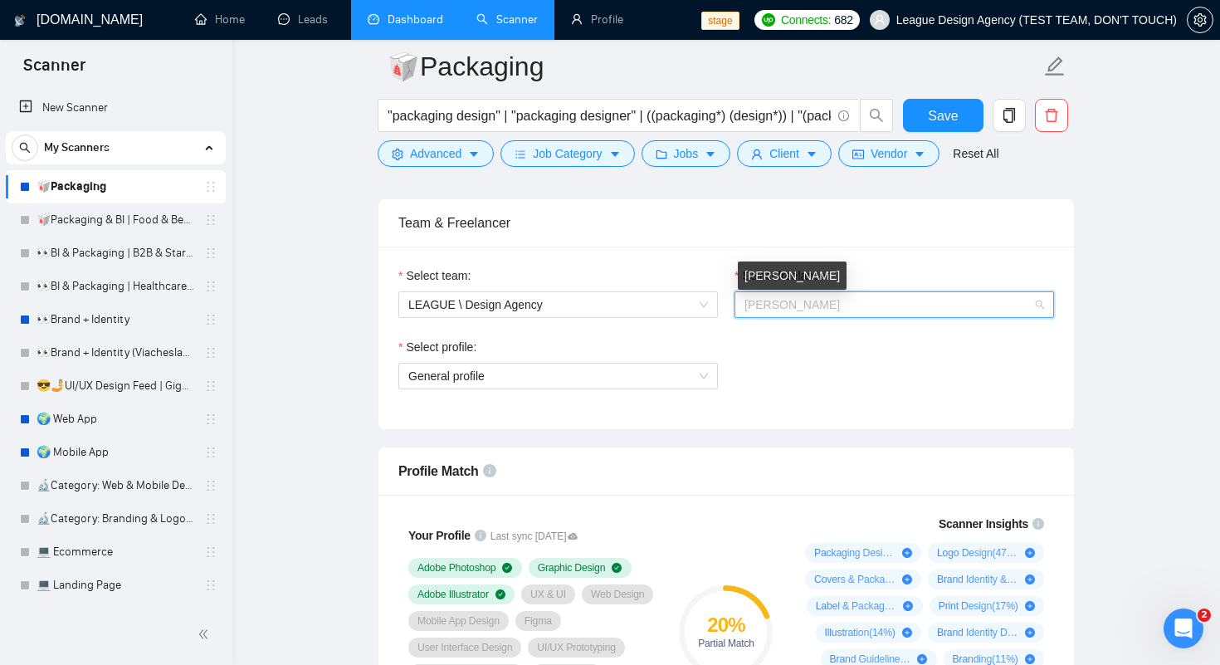
click at [789, 307] on span "Ihor Filipp" at bounding box center [791, 304] width 95 height 13
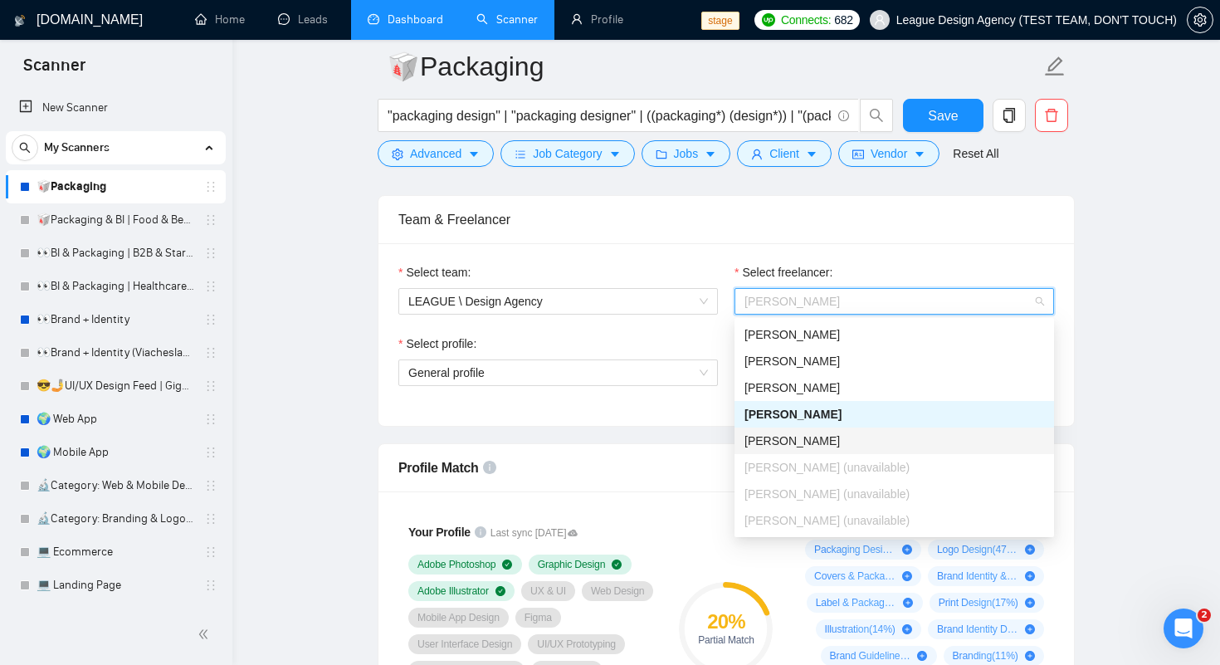
scroll to position [841, 0]
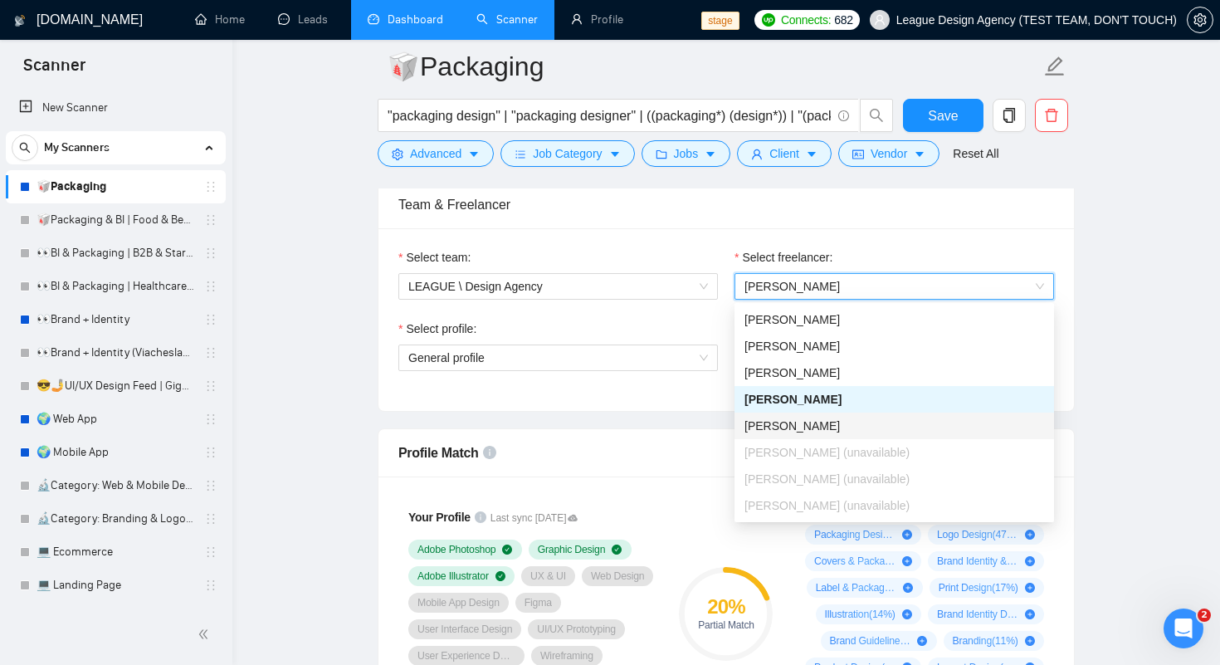
click at [714, 324] on div "Select profile:" at bounding box center [557, 331] width 319 height 25
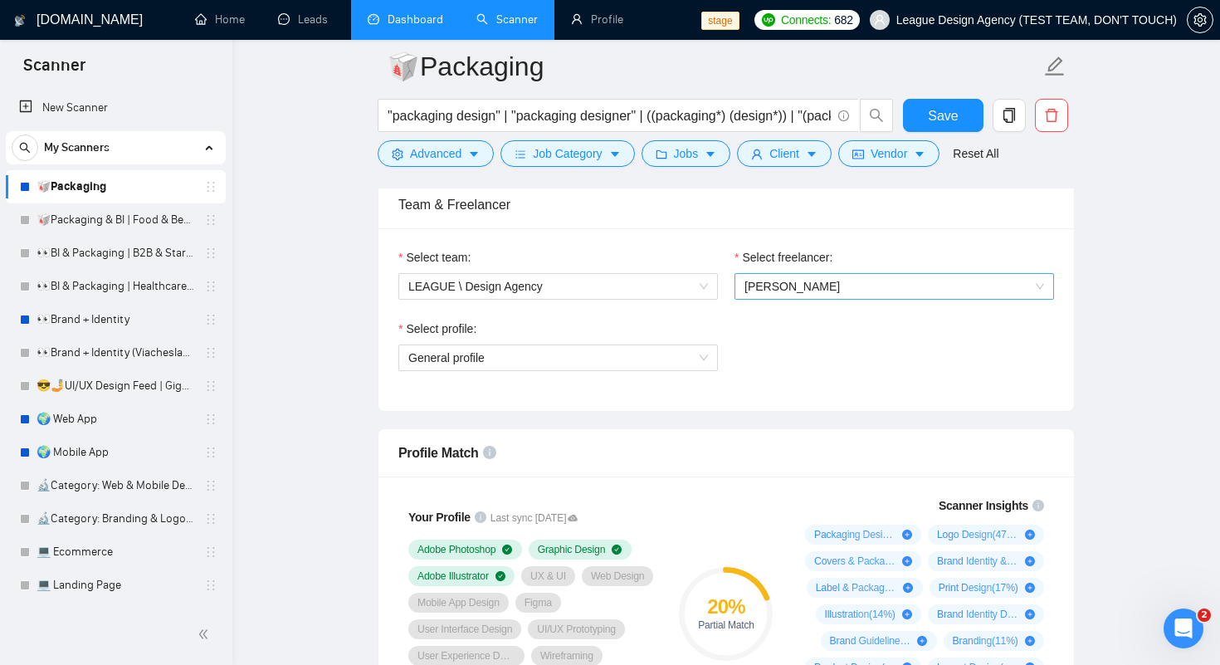
click at [761, 289] on span "Ihor Filipp" at bounding box center [791, 286] width 95 height 13
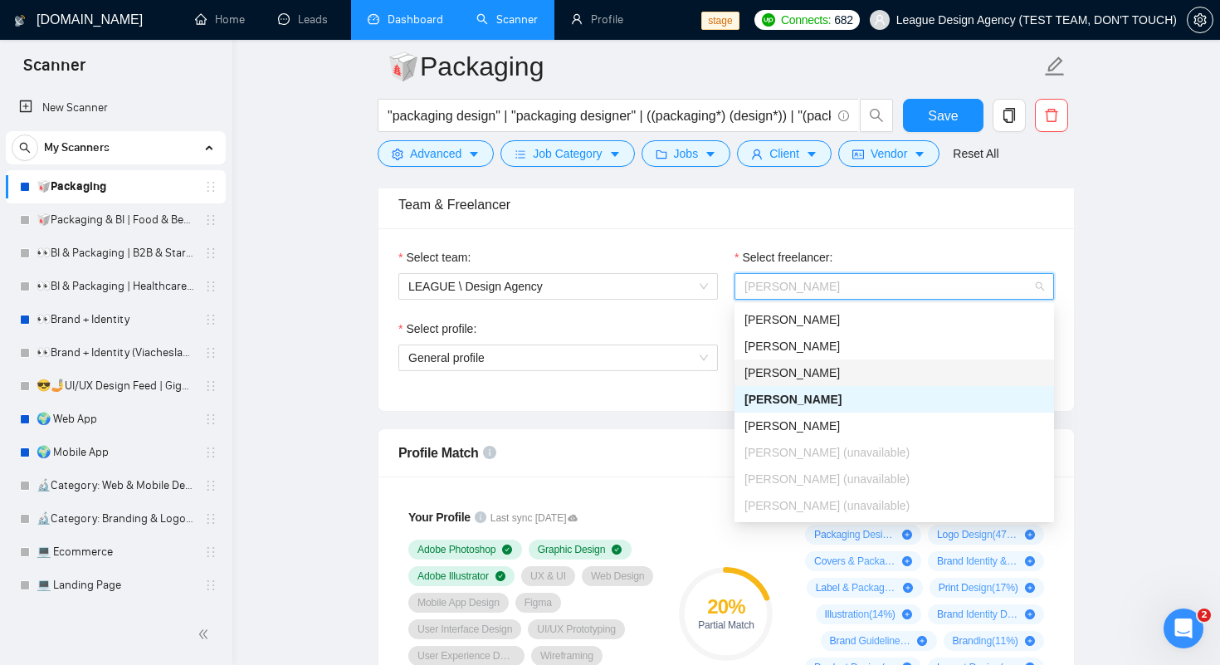
click at [768, 380] on div "Anna Filipp" at bounding box center [894, 372] width 300 height 18
